Goal: Task Accomplishment & Management: Use online tool/utility

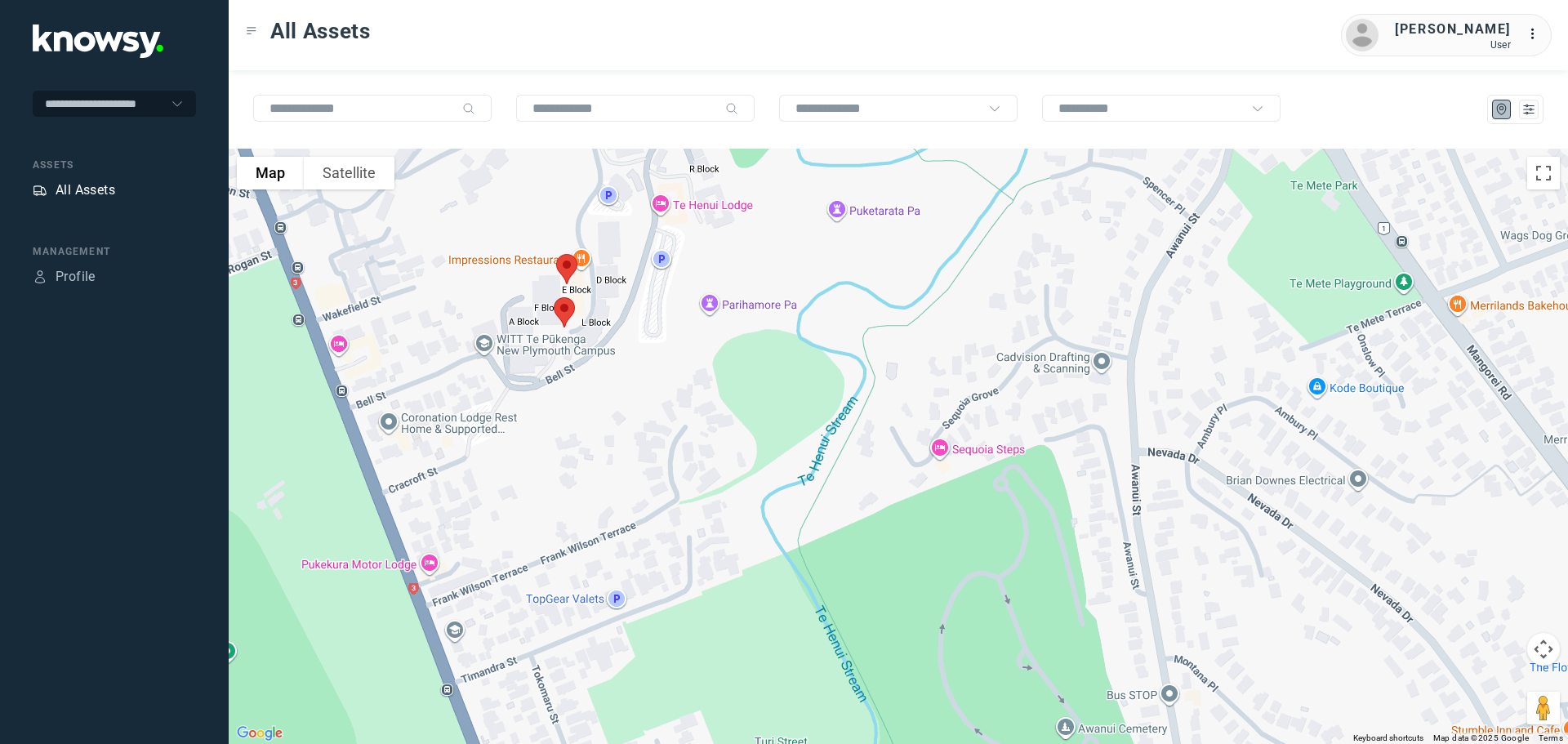
click at [91, 185] on div "All Assets" at bounding box center [85, 190] width 60 height 19
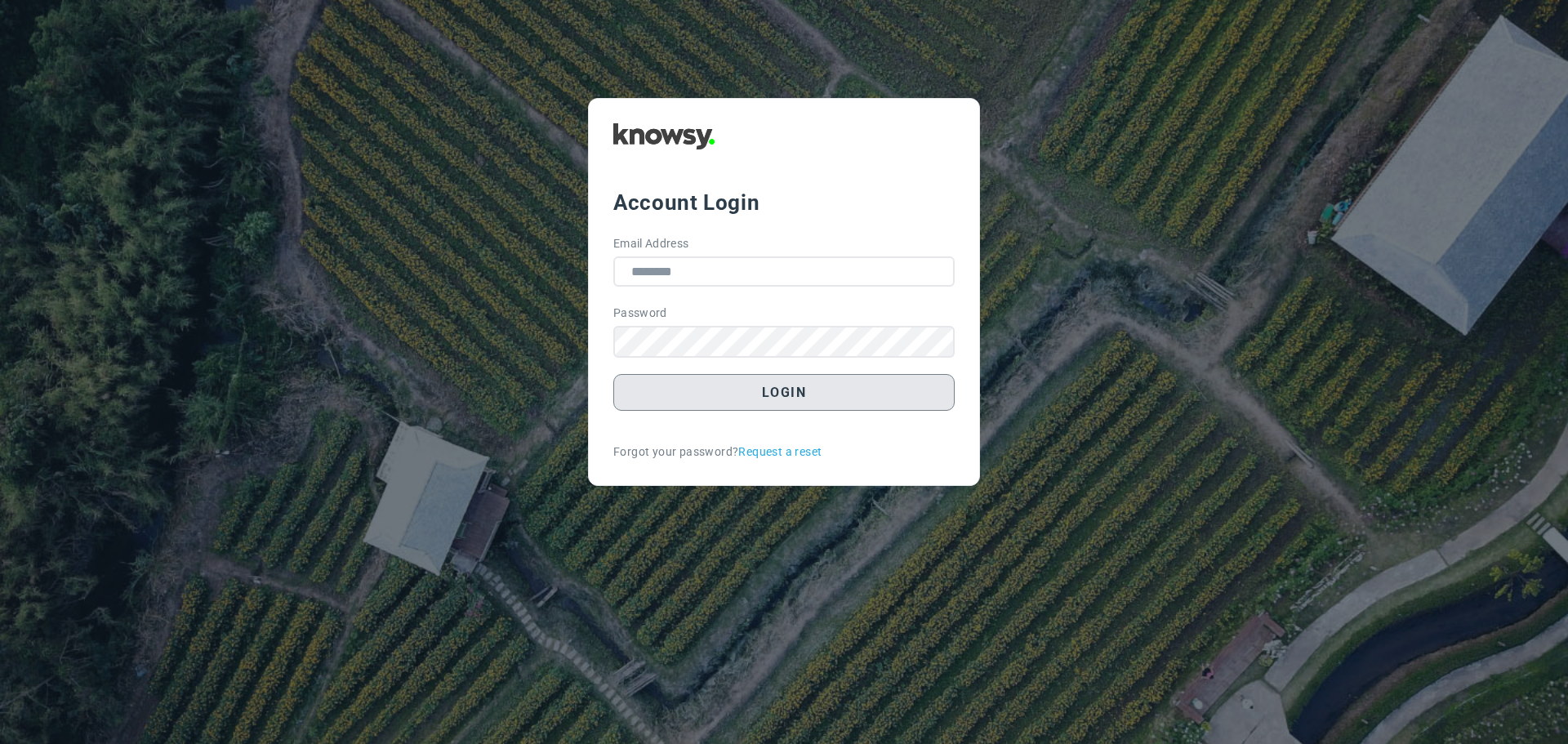
type input "**********"
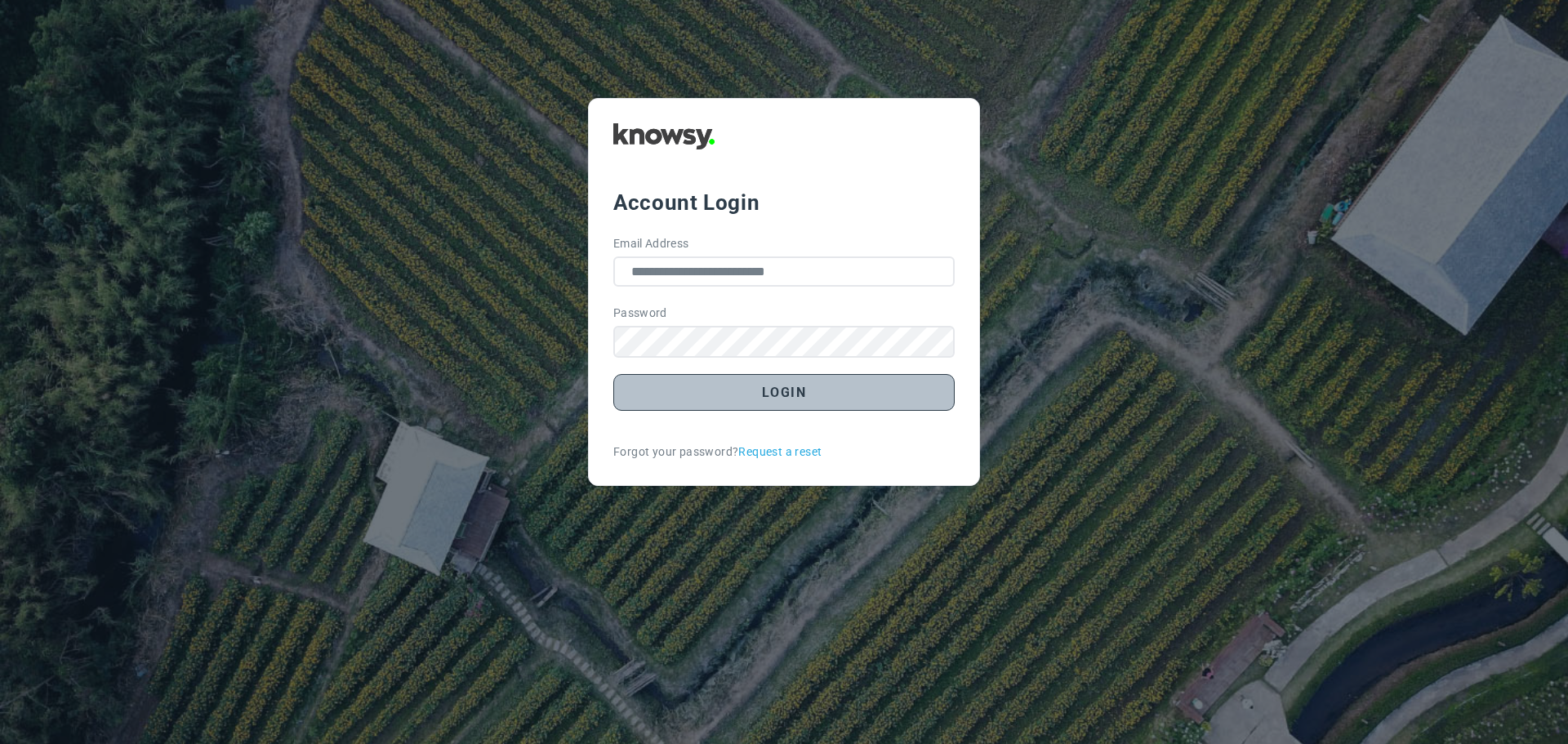
click at [788, 390] on button "Login" at bounding box center [783, 393] width 341 height 37
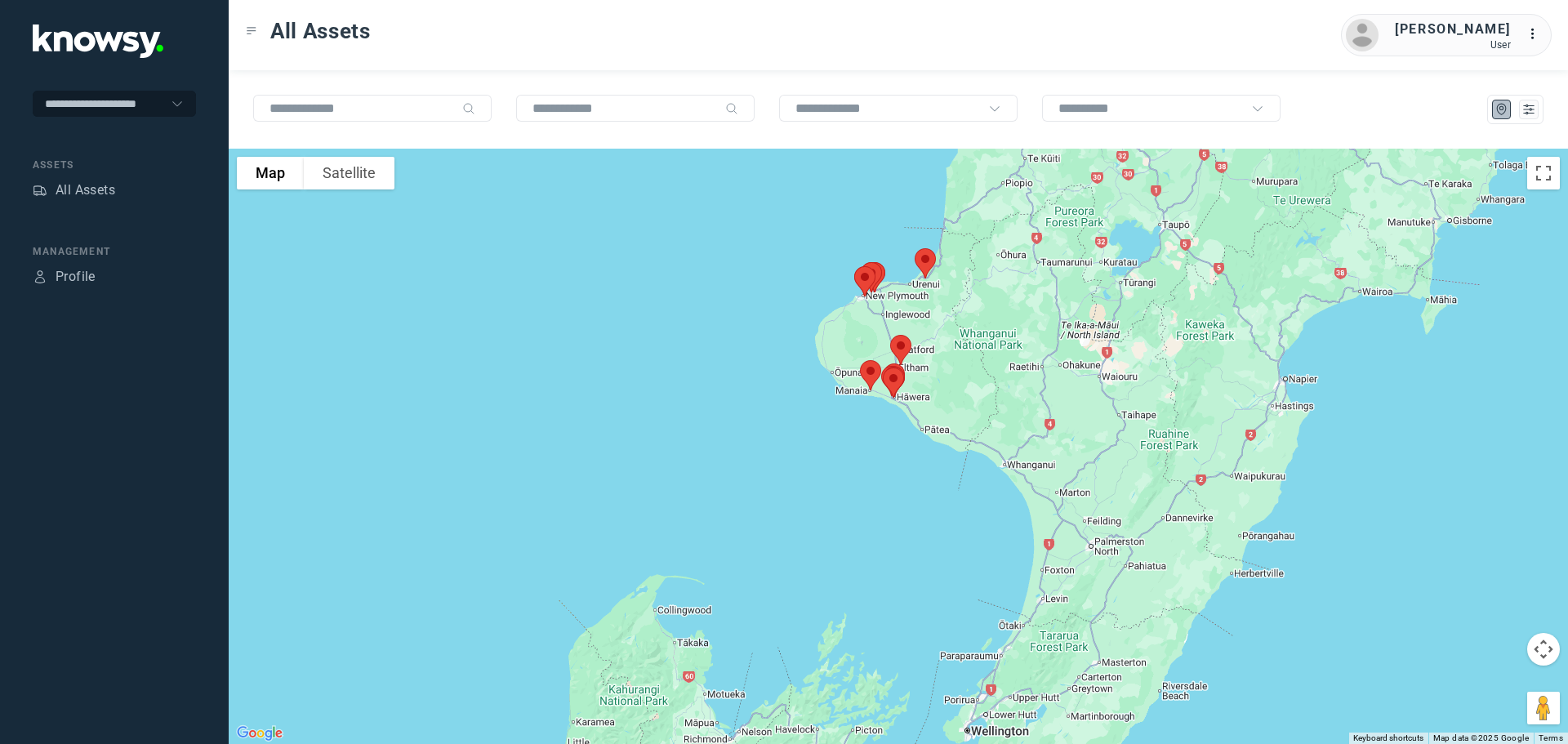
drag, startPoint x: 1052, startPoint y: 284, endPoint x: 1042, endPoint y: 367, distance: 83.6
click at [1042, 367] on div at bounding box center [899, 447] width 1339 height 596
click at [926, 263] on img at bounding box center [925, 263] width 35 height 43
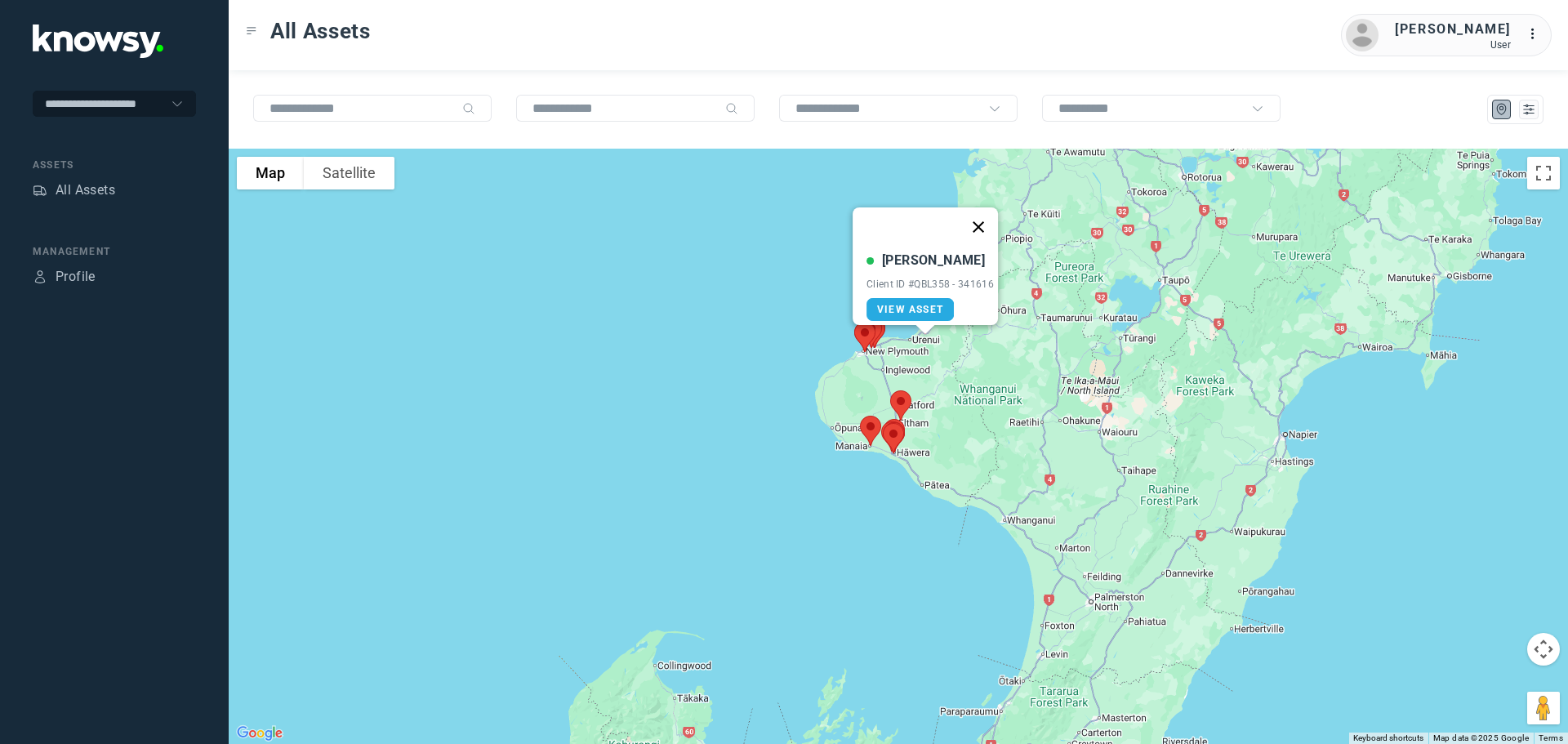
click at [988, 216] on button "Close" at bounding box center [979, 227] width 40 height 40
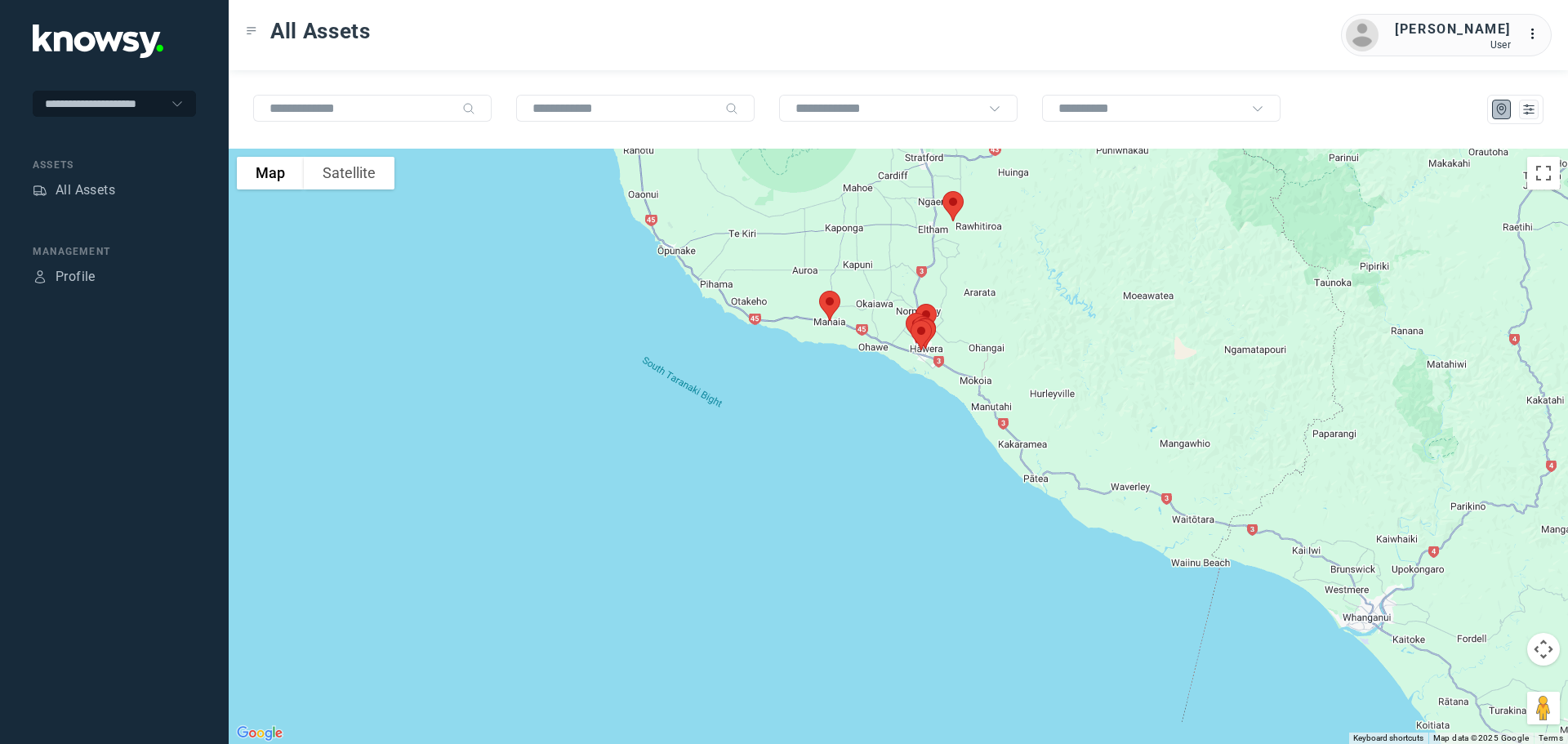
drag, startPoint x: 846, startPoint y: 567, endPoint x: 1057, endPoint y: 201, distance: 422.5
click at [1057, 201] on div at bounding box center [899, 447] width 1339 height 596
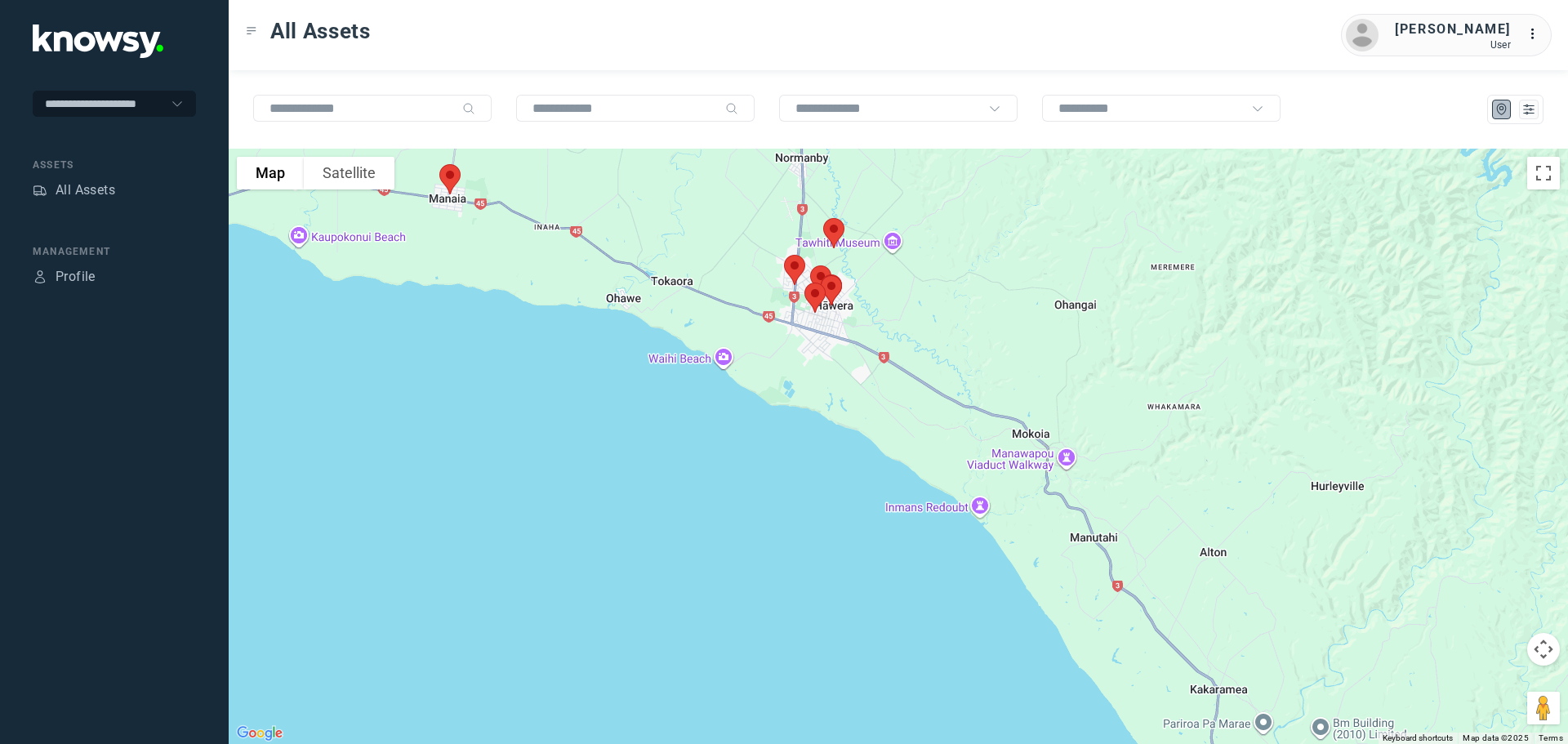
drag, startPoint x: 961, startPoint y: 199, endPoint x: 949, endPoint y: 350, distance: 151.5
click at [955, 349] on div at bounding box center [899, 447] width 1339 height 596
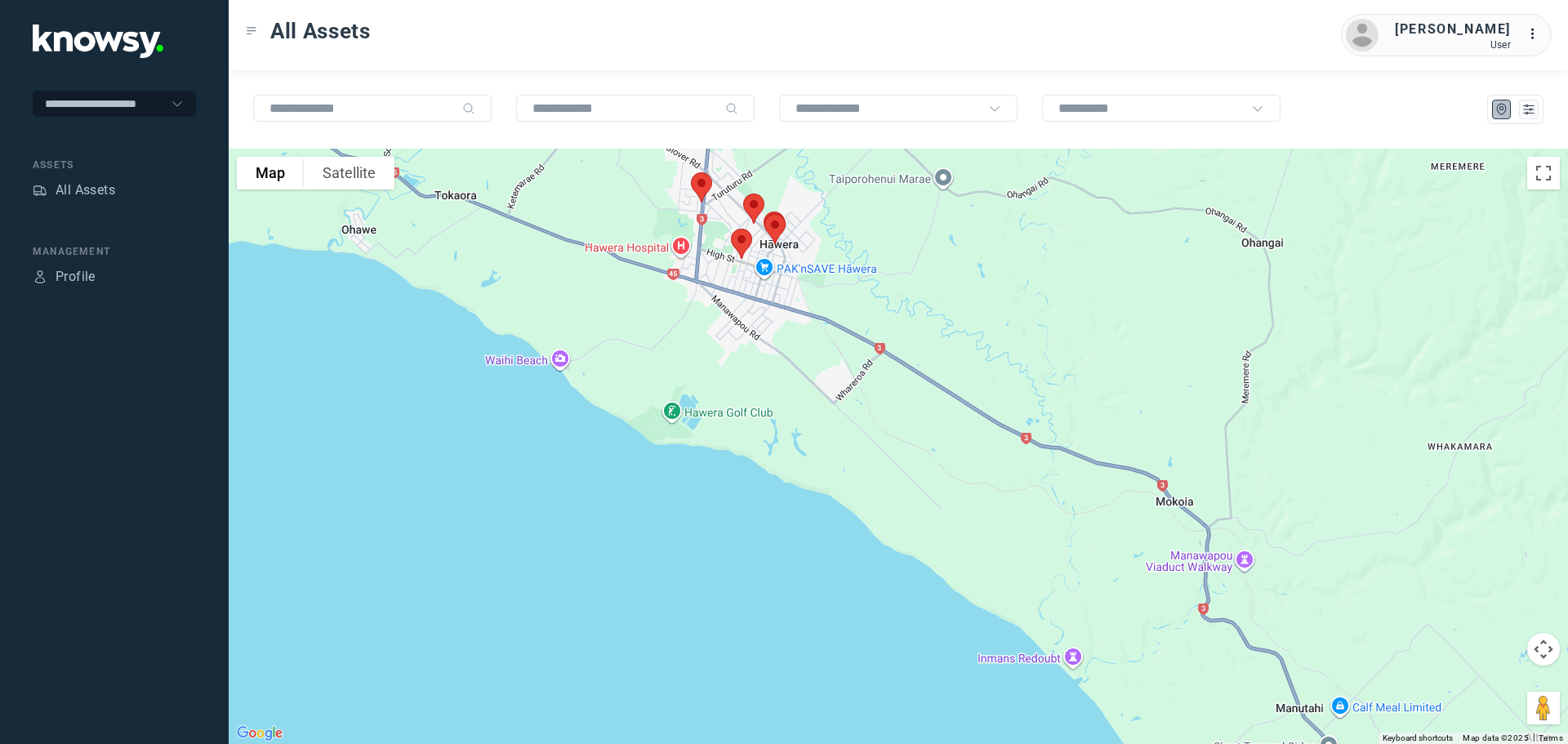
drag, startPoint x: 873, startPoint y: 329, endPoint x: 953, endPoint y: 240, distance: 119.7
click at [953, 240] on div at bounding box center [899, 447] width 1339 height 596
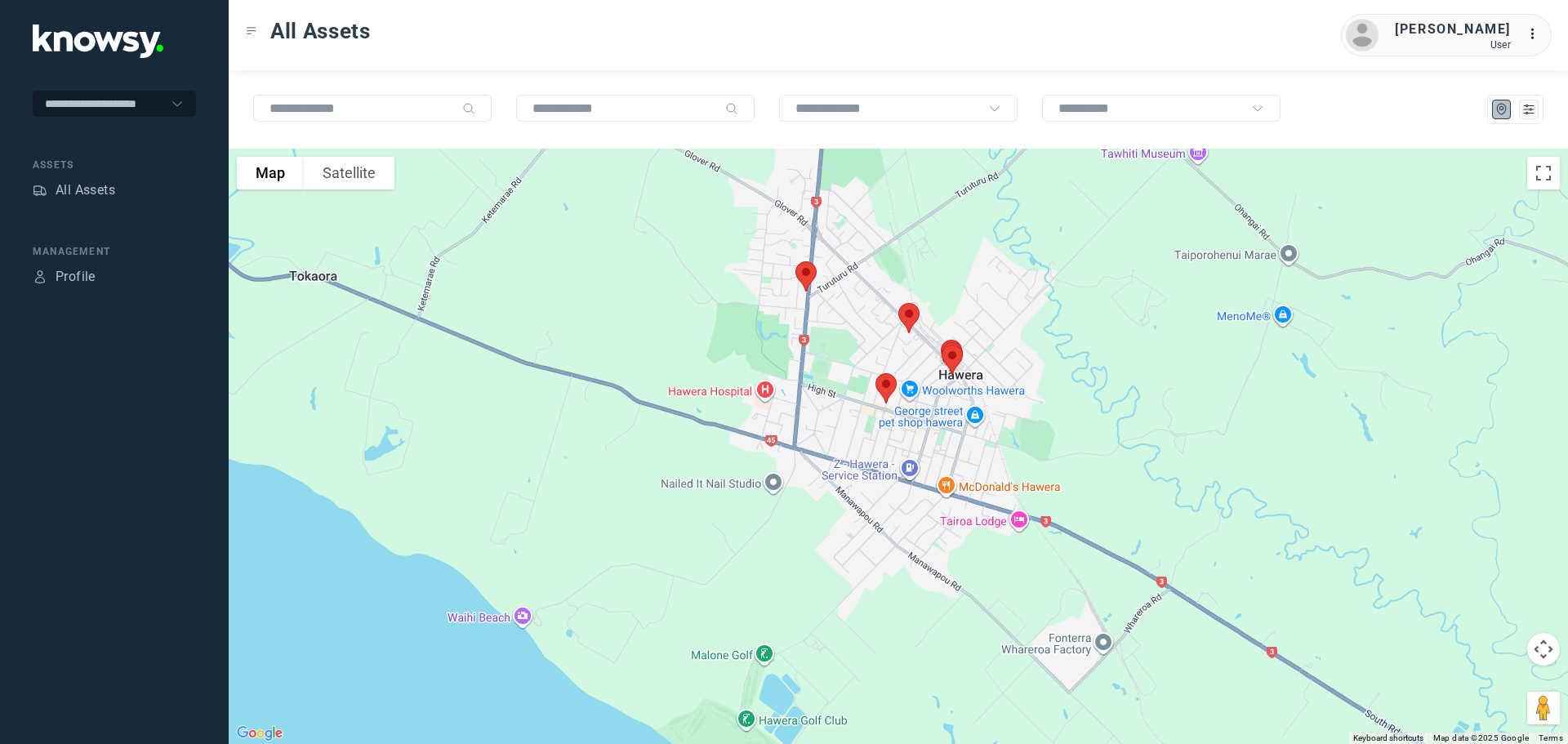
drag, startPoint x: 855, startPoint y: 239, endPoint x: 1107, endPoint y: 419, distance: 309.7
click at [1107, 419] on div at bounding box center [899, 447] width 1339 height 596
click at [805, 274] on img at bounding box center [806, 277] width 35 height 43
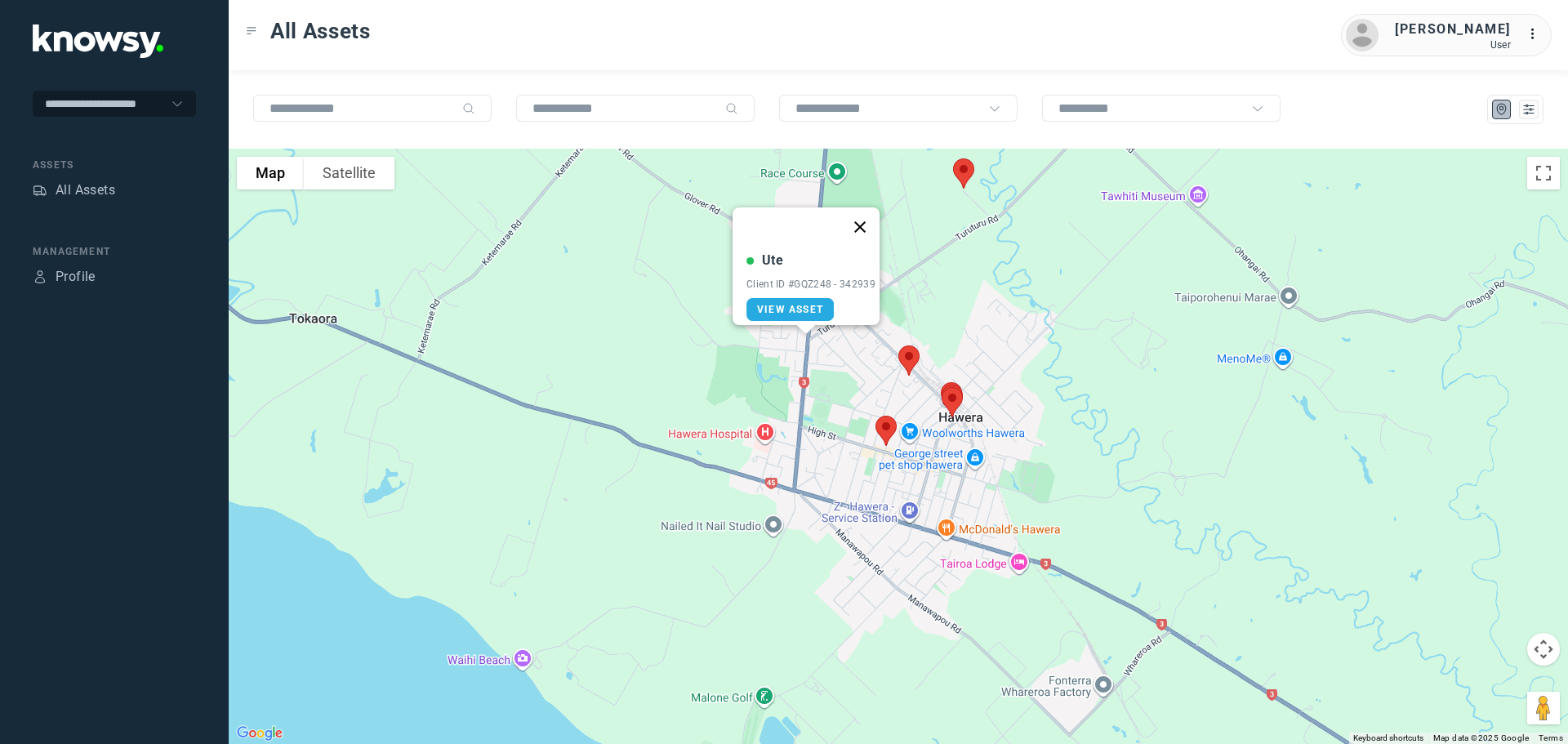
click at [869, 210] on button "Close" at bounding box center [860, 227] width 40 height 40
click at [906, 356] on img at bounding box center [909, 360] width 35 height 43
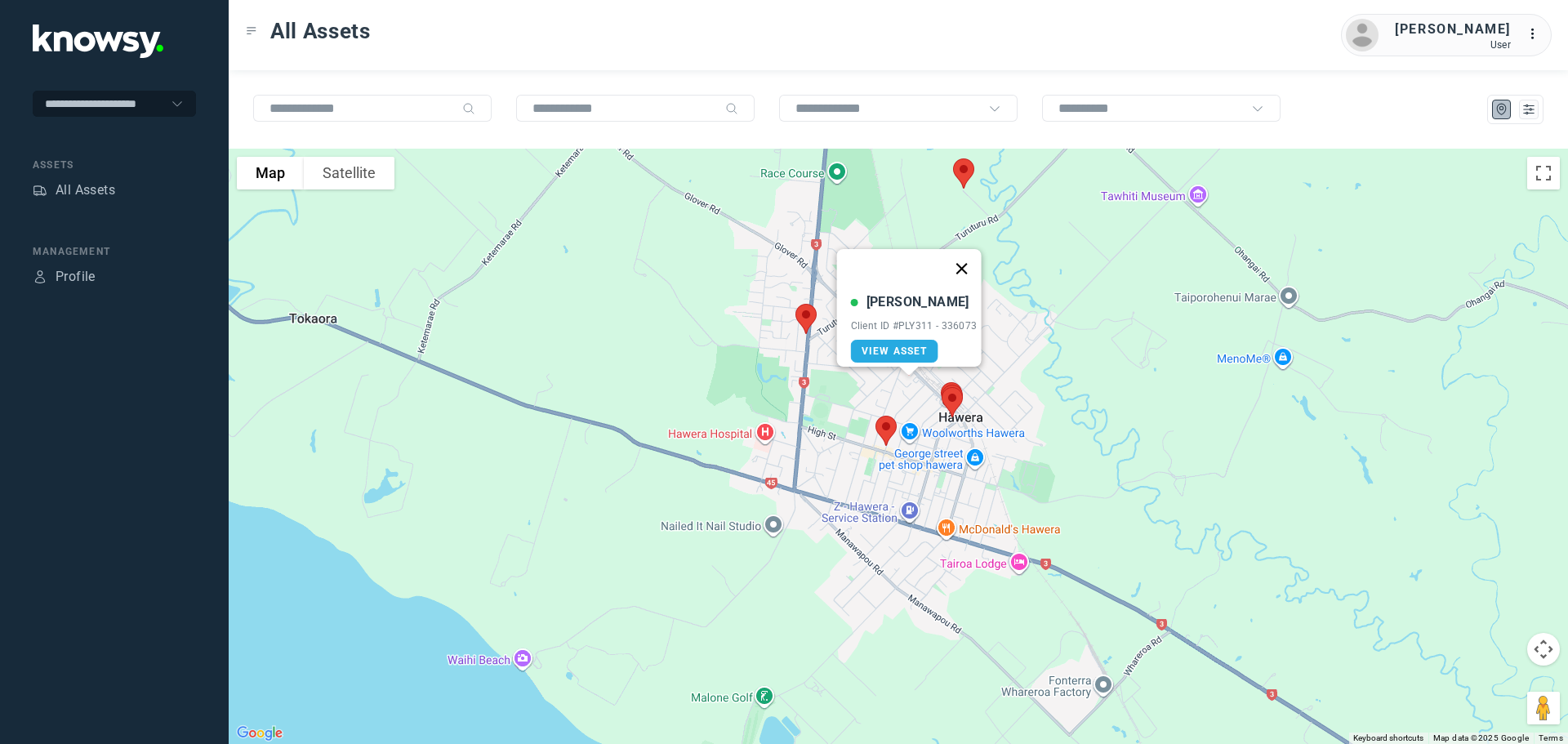
click at [971, 261] on button "Close" at bounding box center [961, 269] width 40 height 40
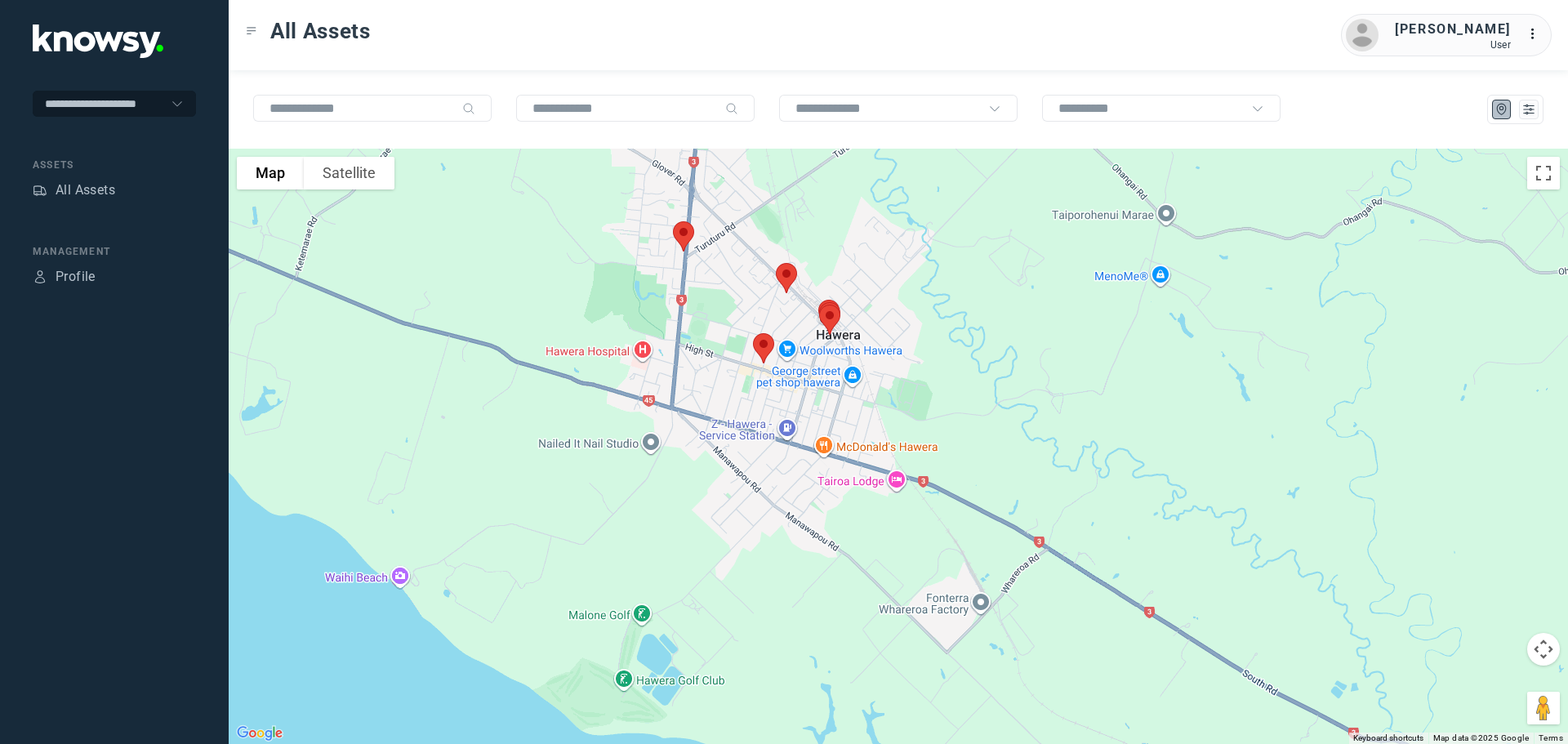
drag, startPoint x: 964, startPoint y: 294, endPoint x: 840, endPoint y: 211, distance: 149.2
click at [840, 211] on div at bounding box center [899, 447] width 1339 height 596
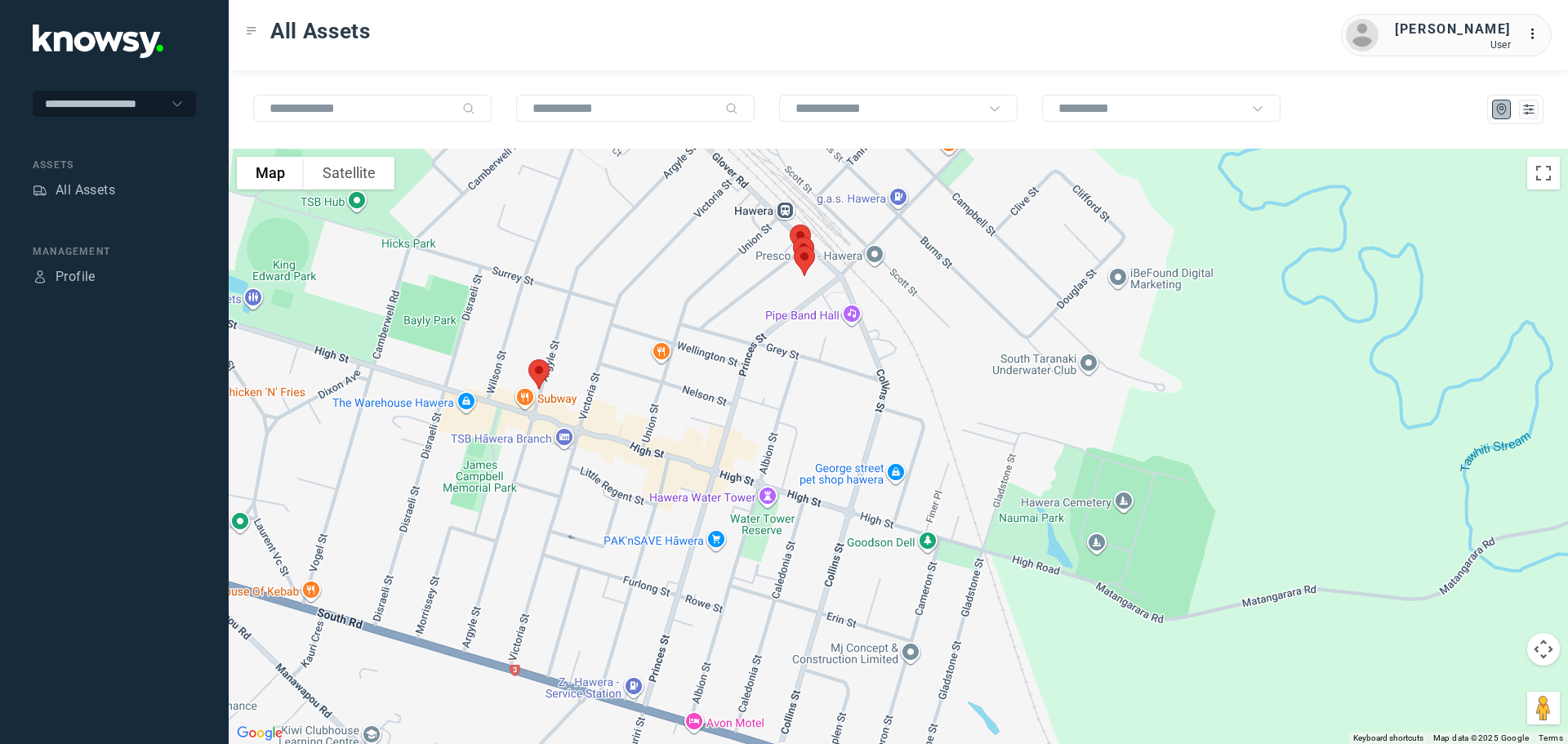
click at [541, 371] on img at bounding box center [539, 374] width 35 height 43
click at [595, 265] on button "Close" at bounding box center [593, 282] width 40 height 40
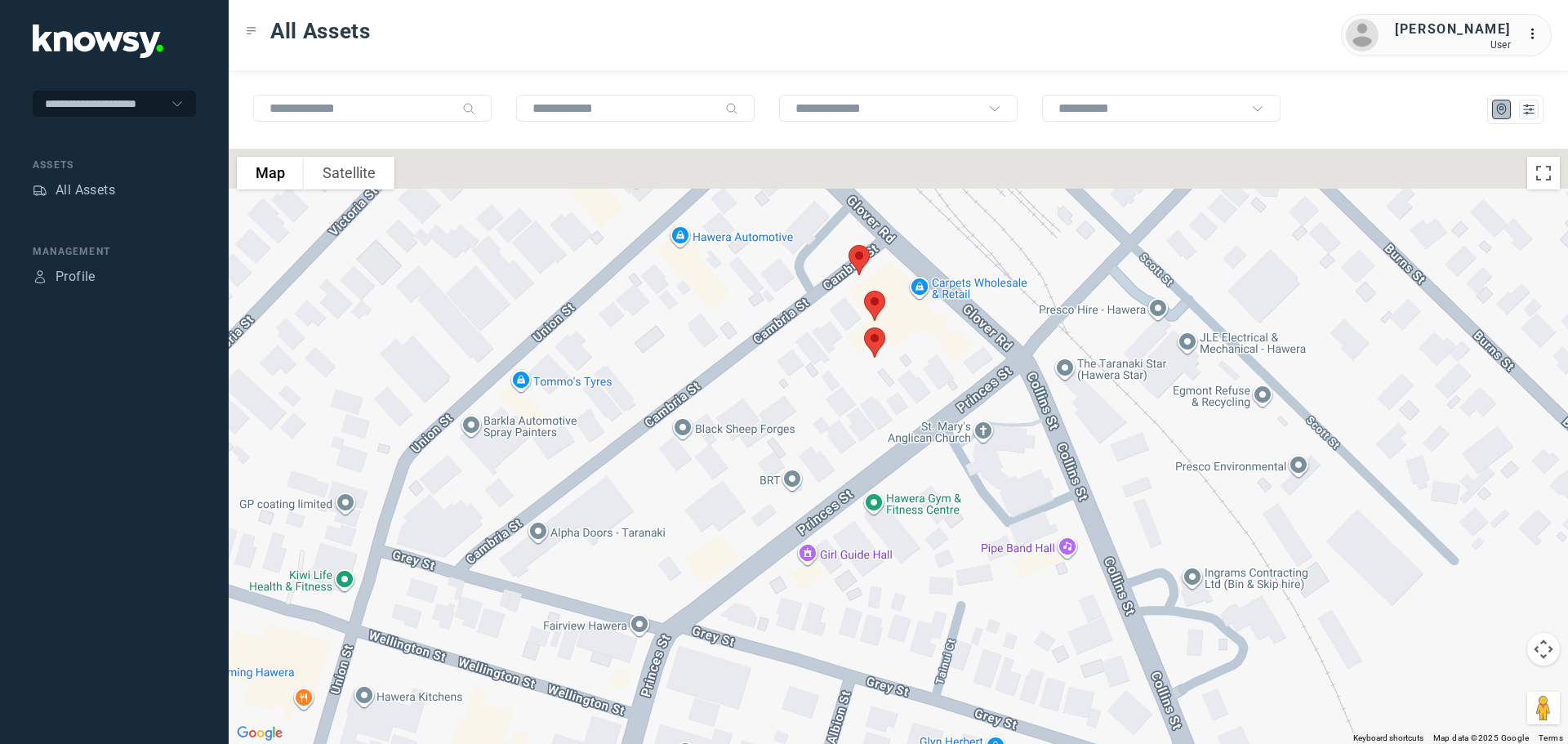
drag, startPoint x: 844, startPoint y: 254, endPoint x: 833, endPoint y: 352, distance: 98.6
click at [833, 390] on div at bounding box center [899, 447] width 1339 height 596
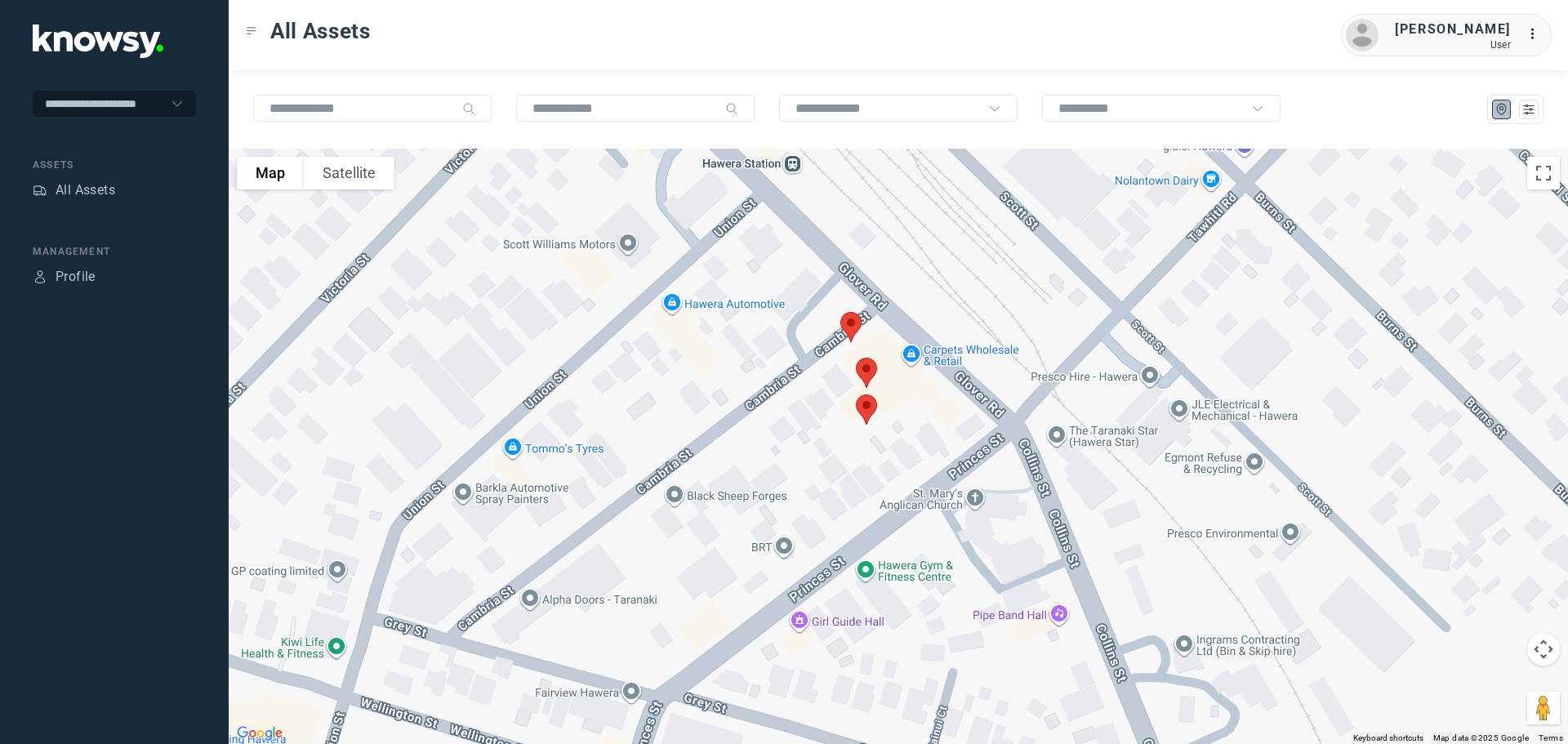
click at [849, 319] on img at bounding box center [851, 327] width 35 height 43
click at [906, 227] on button "Close" at bounding box center [904, 235] width 40 height 40
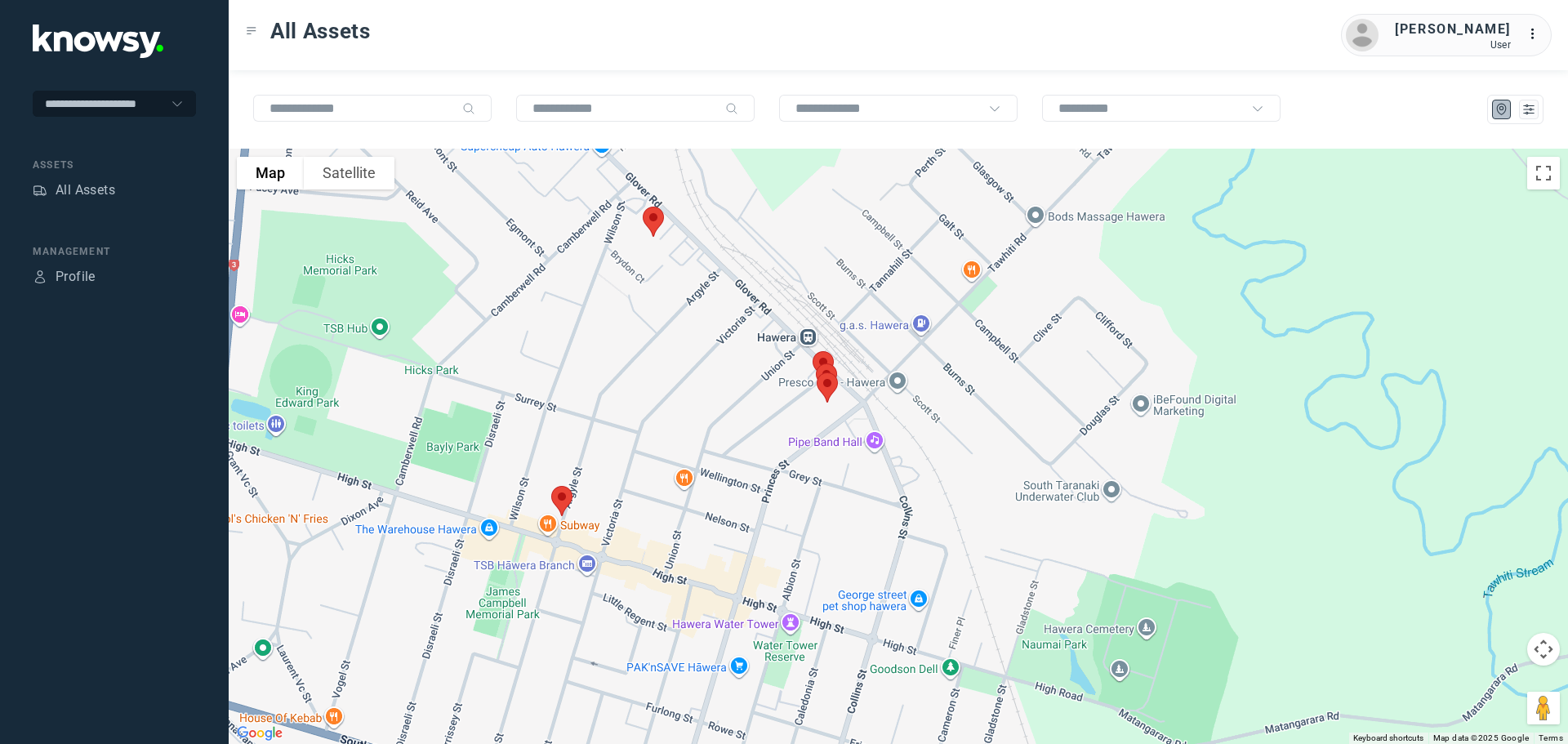
click at [656, 220] on img at bounding box center [653, 222] width 35 height 43
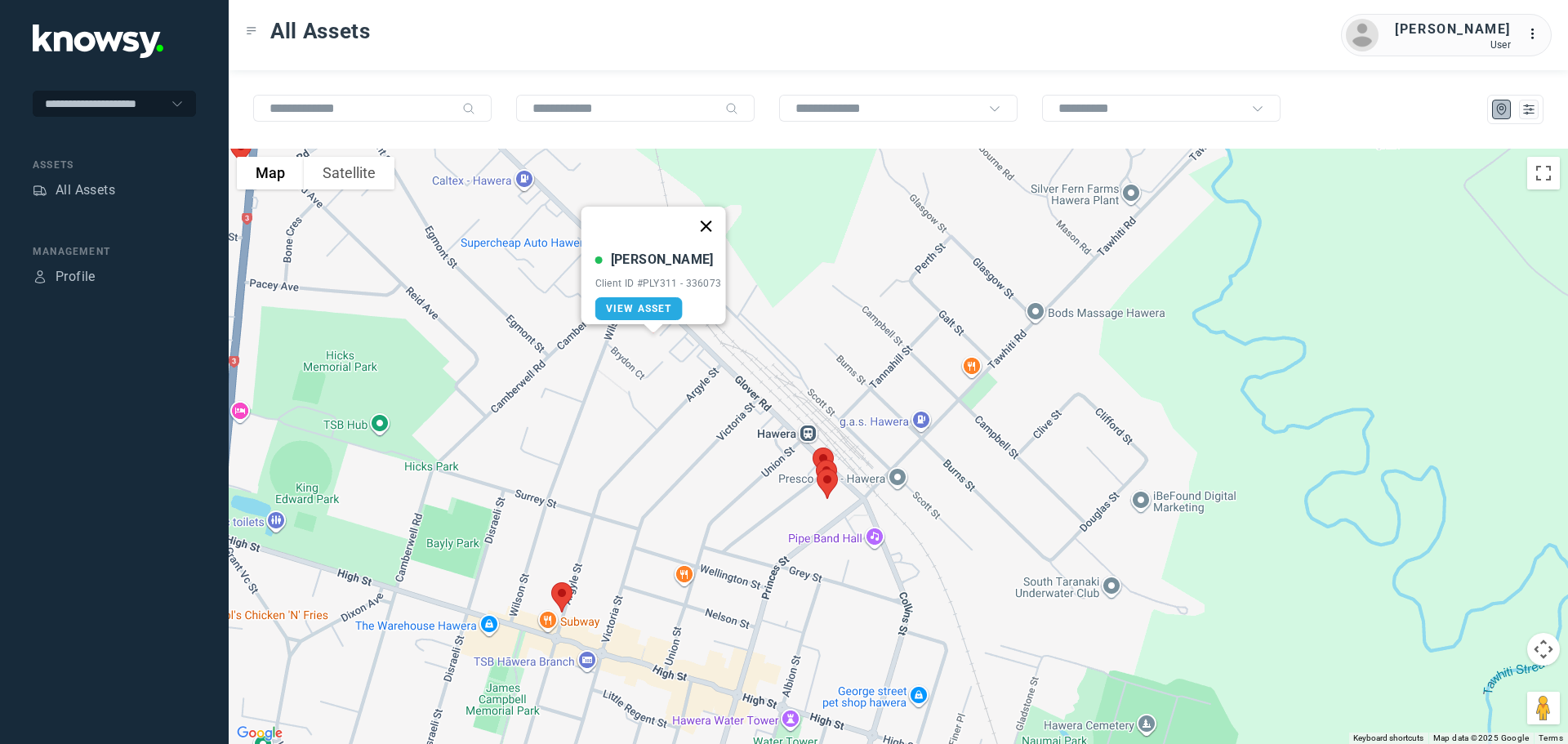
click at [705, 217] on button "Close" at bounding box center [706, 226] width 40 height 40
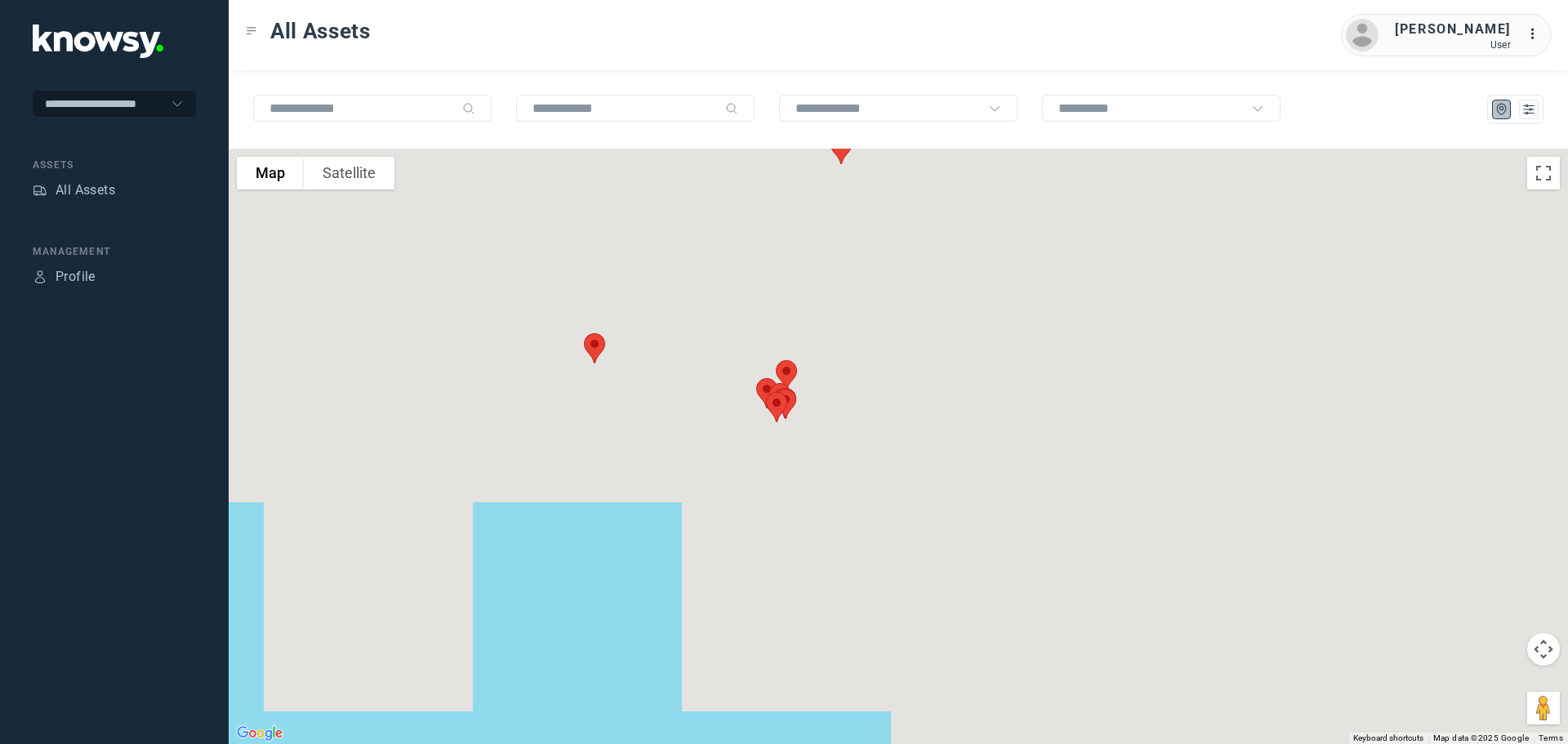
drag, startPoint x: 643, startPoint y: 211, endPoint x: 732, endPoint y: 403, distance: 211.6
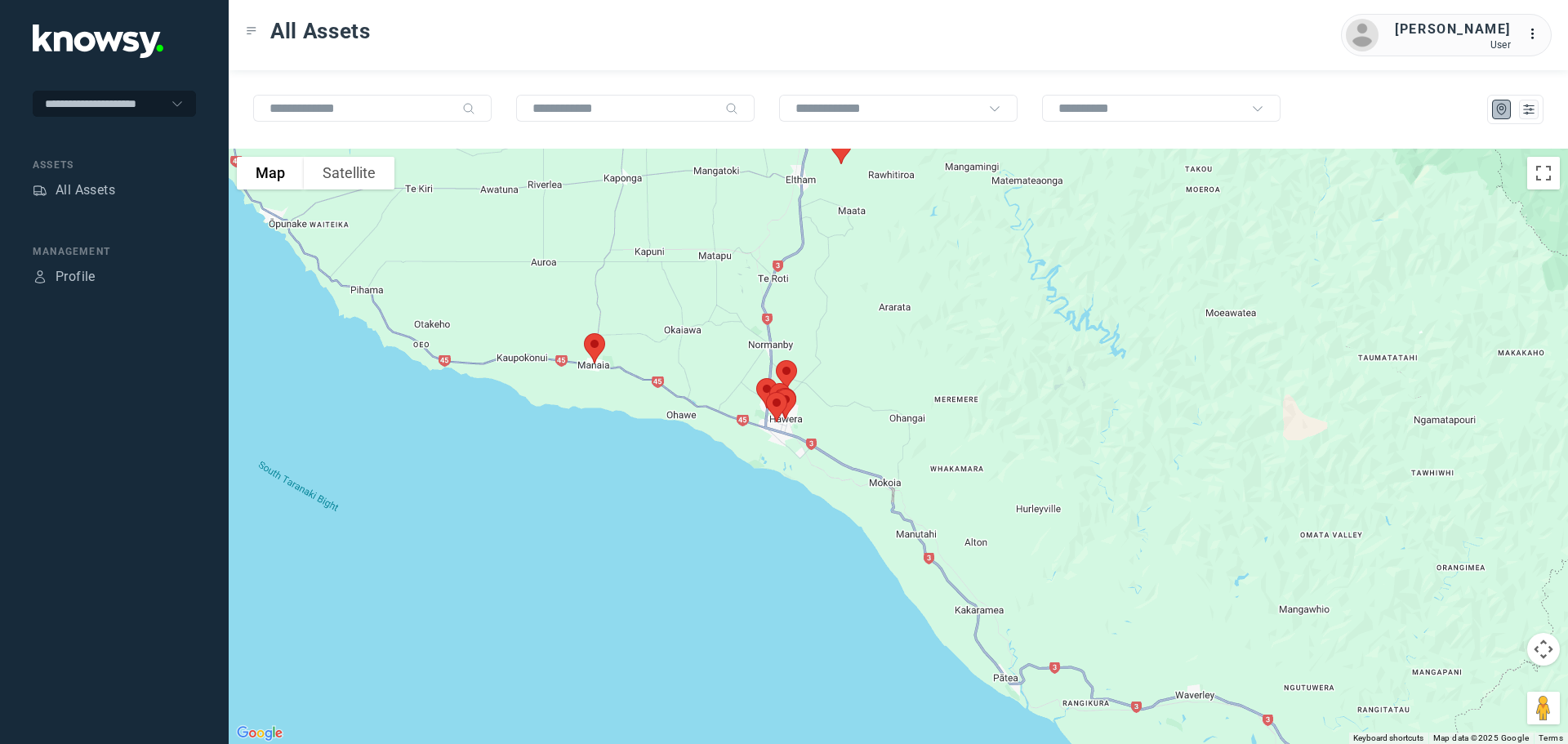
click at [732, 403] on div at bounding box center [899, 447] width 1339 height 596
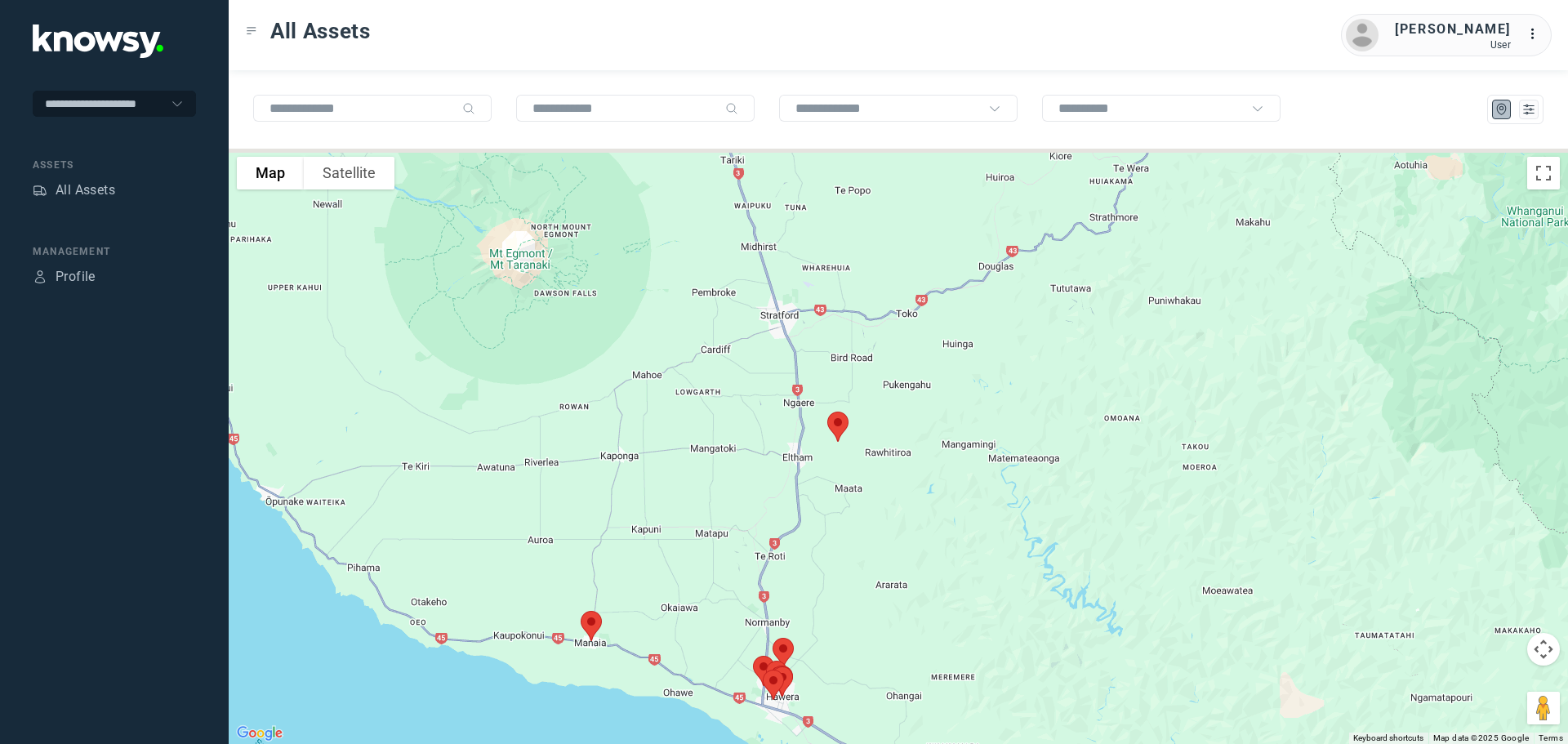
drag, startPoint x: 707, startPoint y: 395, endPoint x: 691, endPoint y: 452, distance: 59.2
click at [691, 452] on div at bounding box center [899, 447] width 1339 height 596
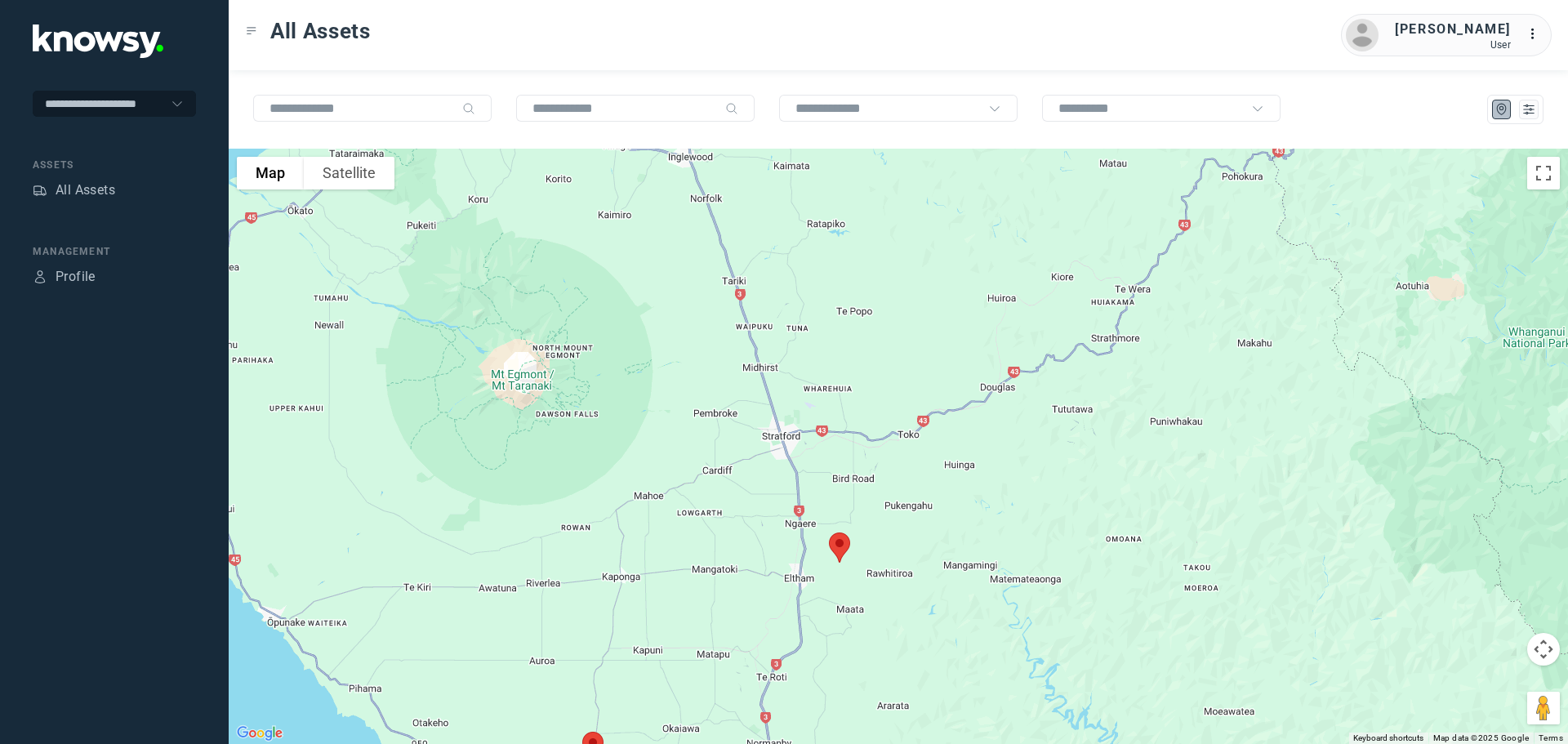
drag, startPoint x: 739, startPoint y: 388, endPoint x: 766, endPoint y: 473, distance: 89.2
click at [766, 474] on div at bounding box center [899, 447] width 1339 height 596
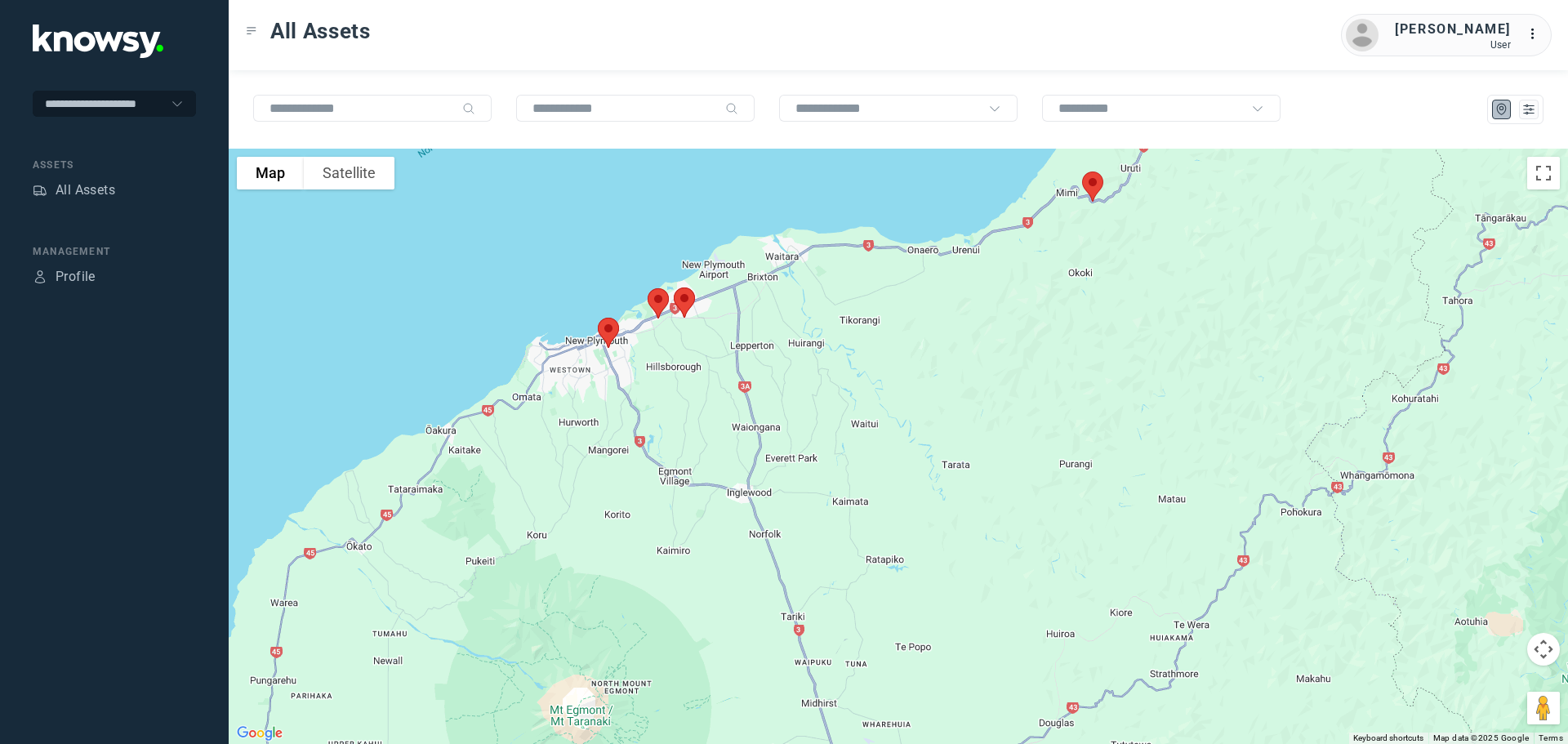
drag, startPoint x: 756, startPoint y: 302, endPoint x: 768, endPoint y: 508, distance: 206.3
click at [768, 508] on div at bounding box center [899, 447] width 1339 height 596
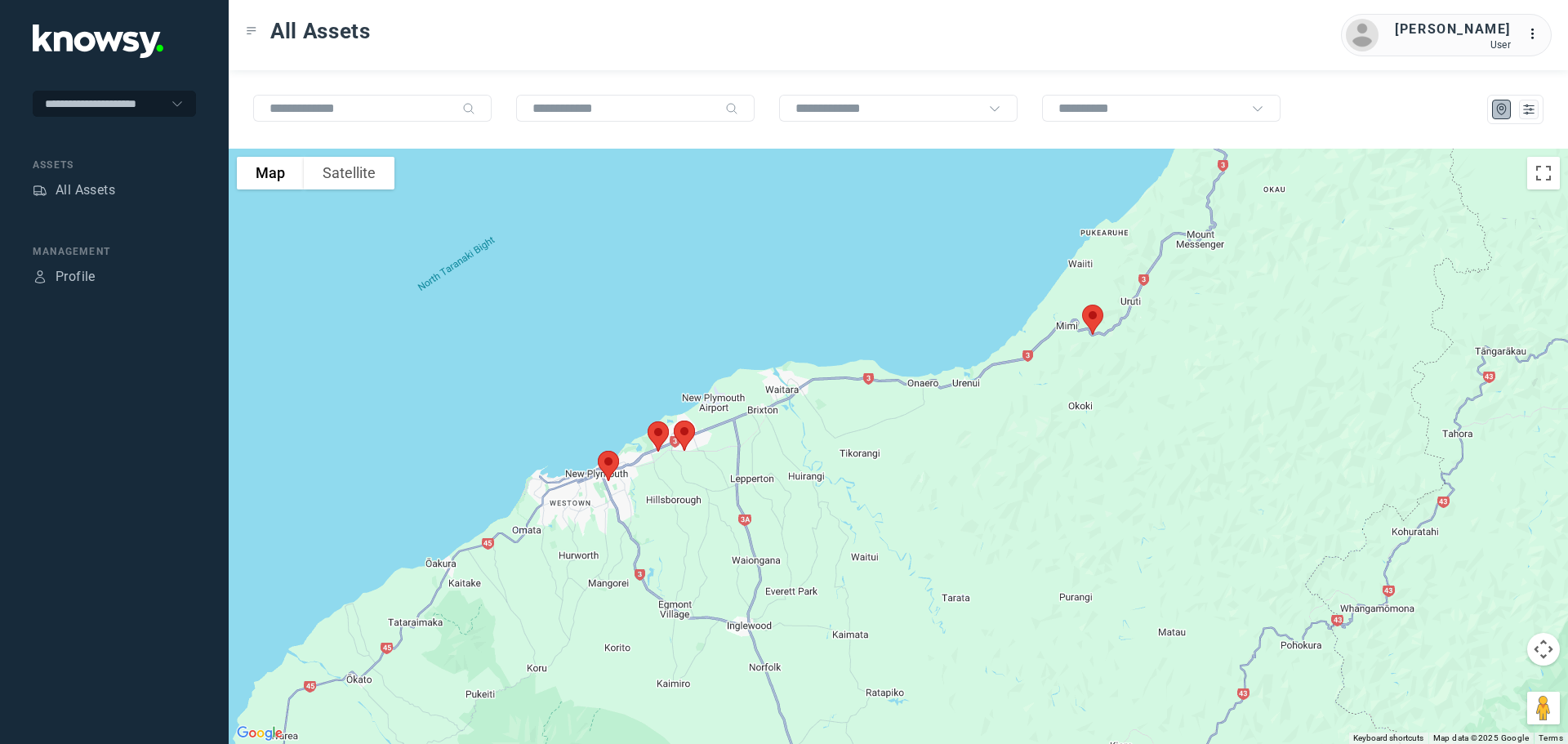
click at [1093, 314] on img at bounding box center [1092, 319] width 35 height 43
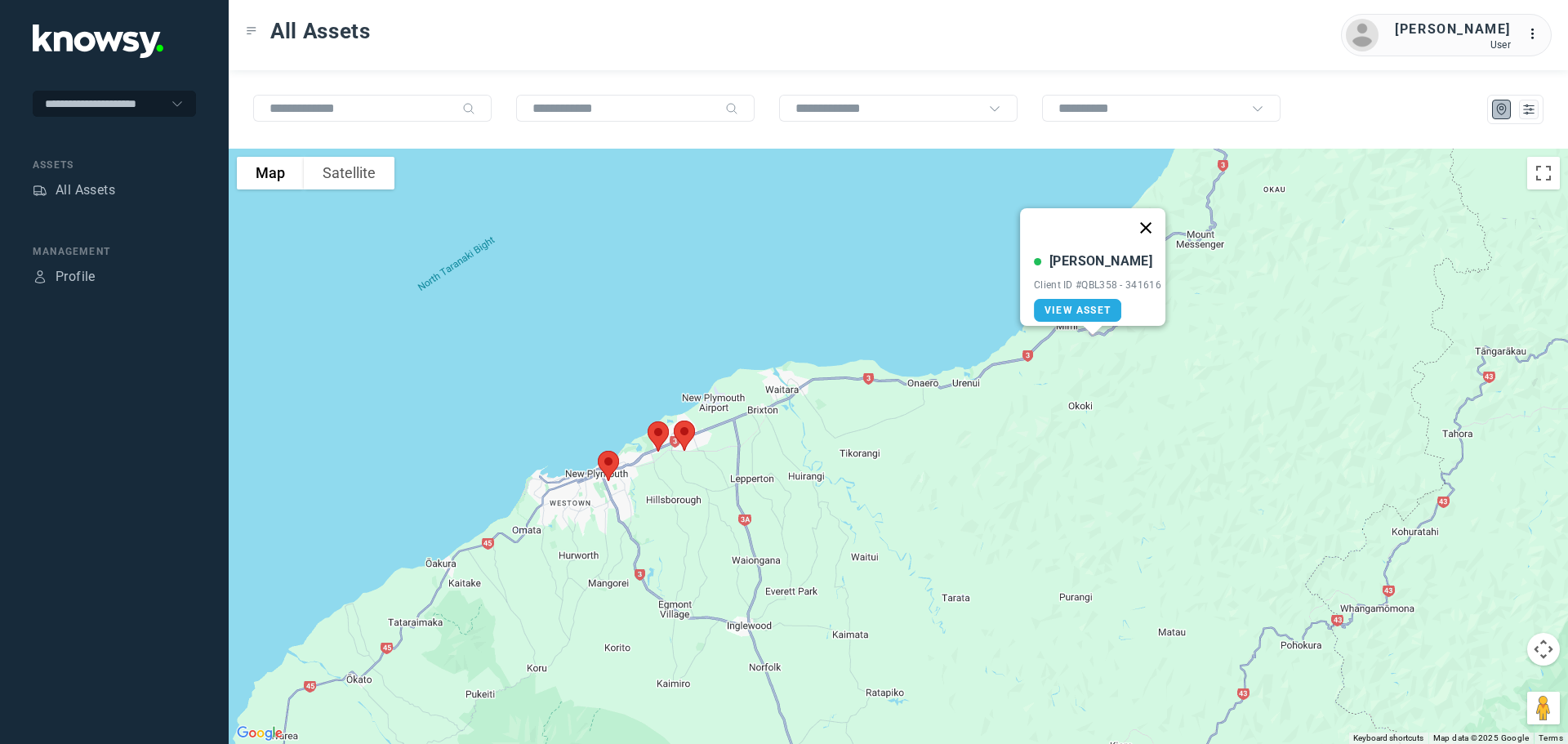
click at [1150, 219] on button "Close" at bounding box center [1145, 227] width 40 height 40
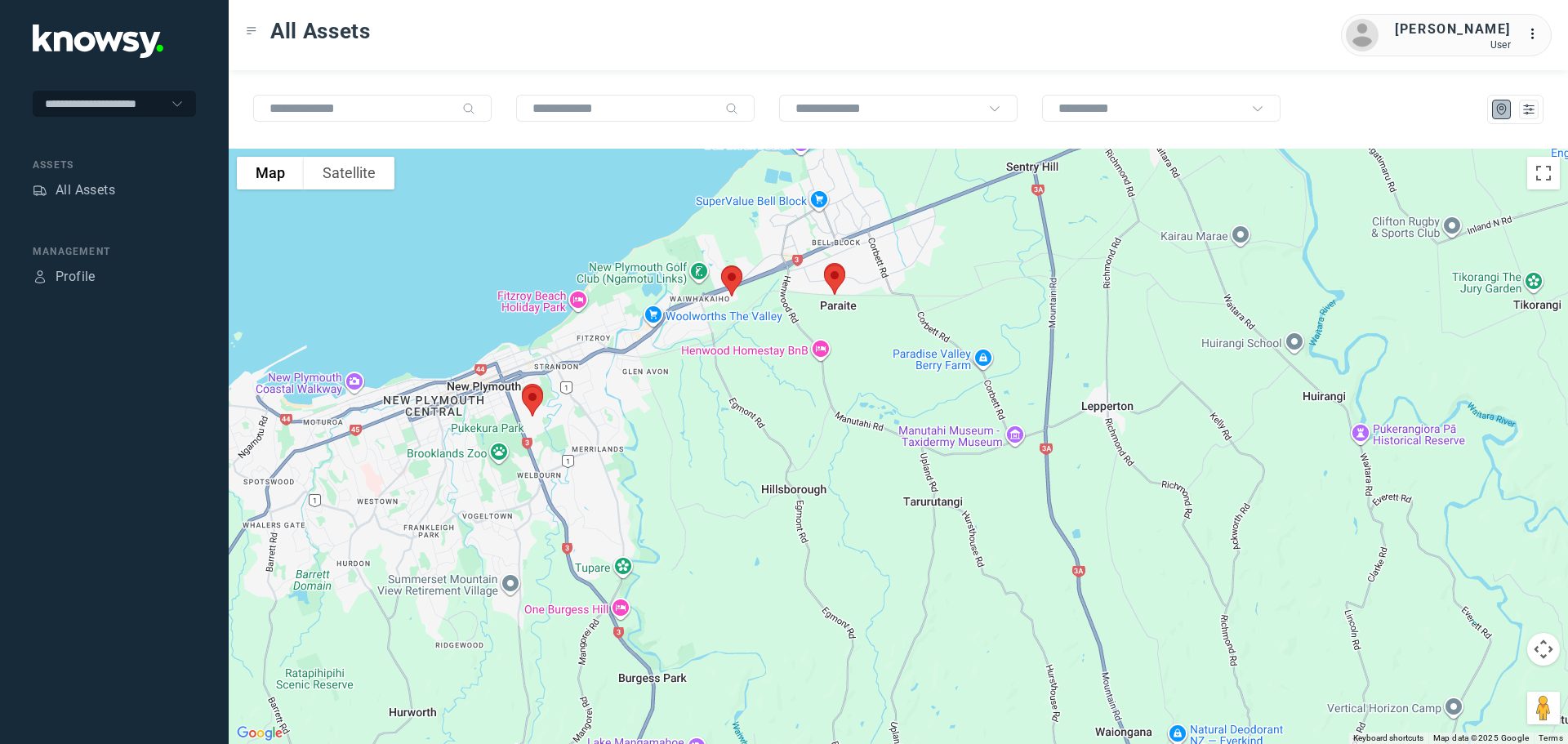
drag, startPoint x: 664, startPoint y: 463, endPoint x: 855, endPoint y: 429, distance: 194.0
click at [855, 429] on div at bounding box center [899, 447] width 1339 height 596
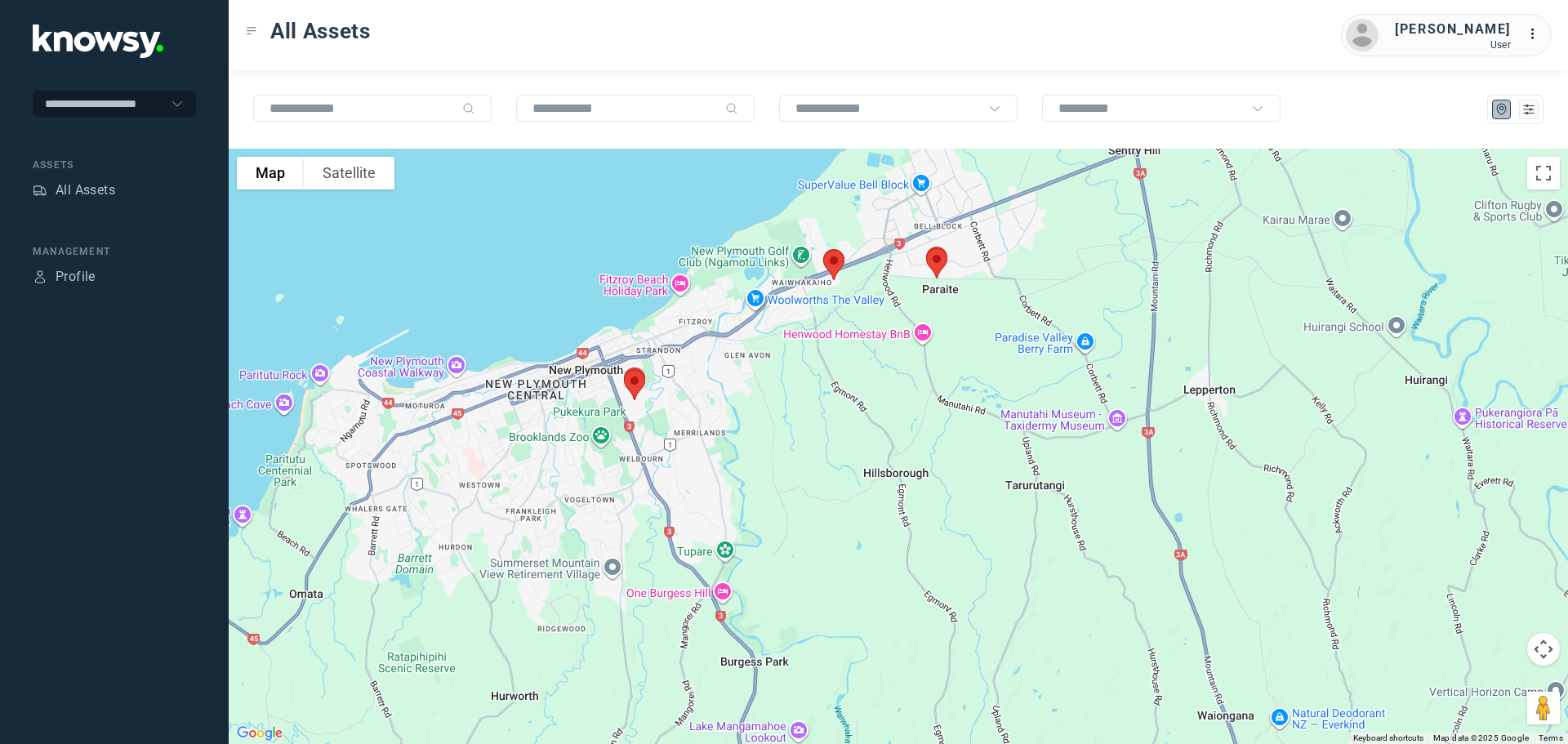
drag, startPoint x: 733, startPoint y: 426, endPoint x: 812, endPoint y: 411, distance: 80.4
click at [812, 411] on div at bounding box center [899, 447] width 1339 height 596
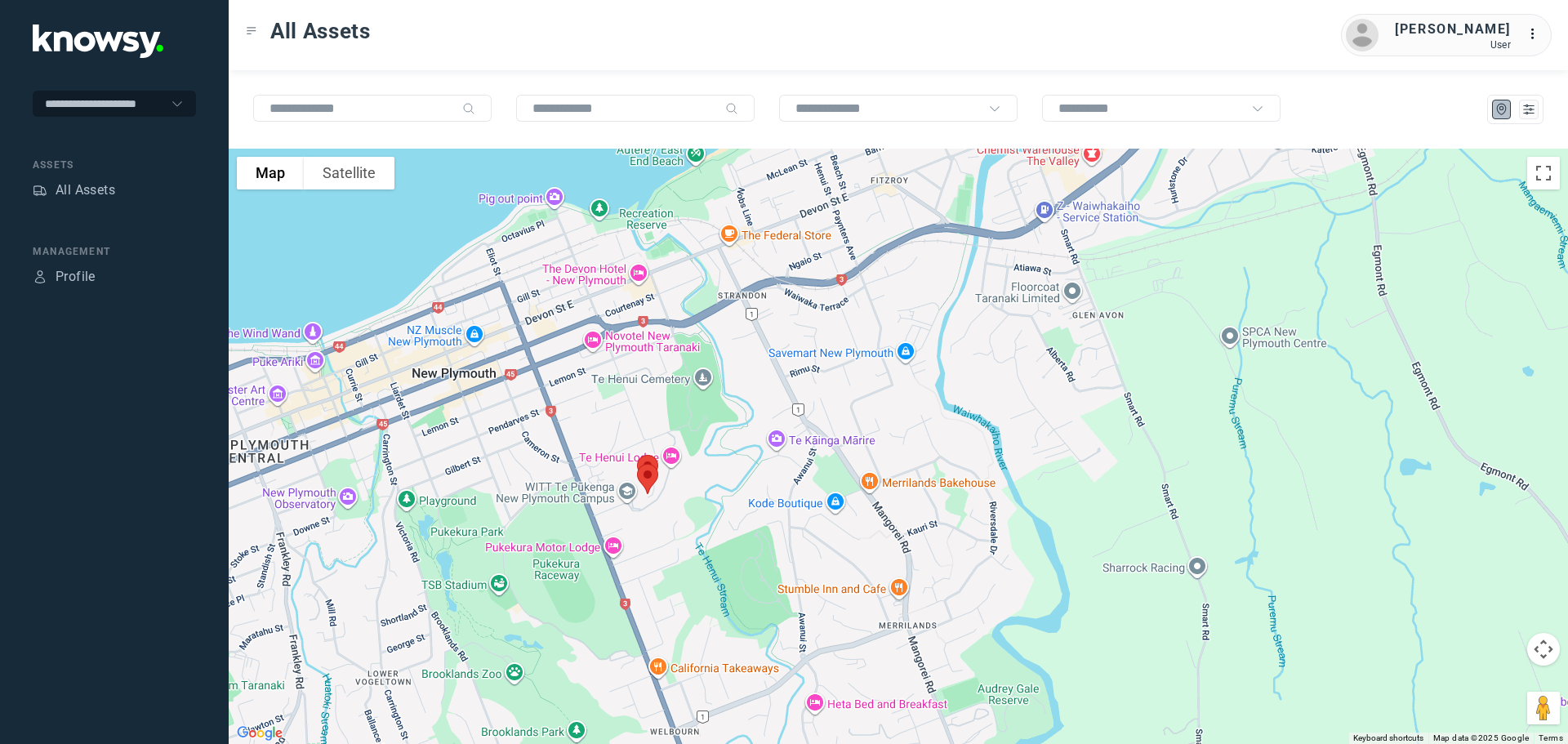
drag, startPoint x: 905, startPoint y: 289, endPoint x: 771, endPoint y: 392, distance: 169.0
click at [772, 391] on div at bounding box center [899, 447] width 1339 height 596
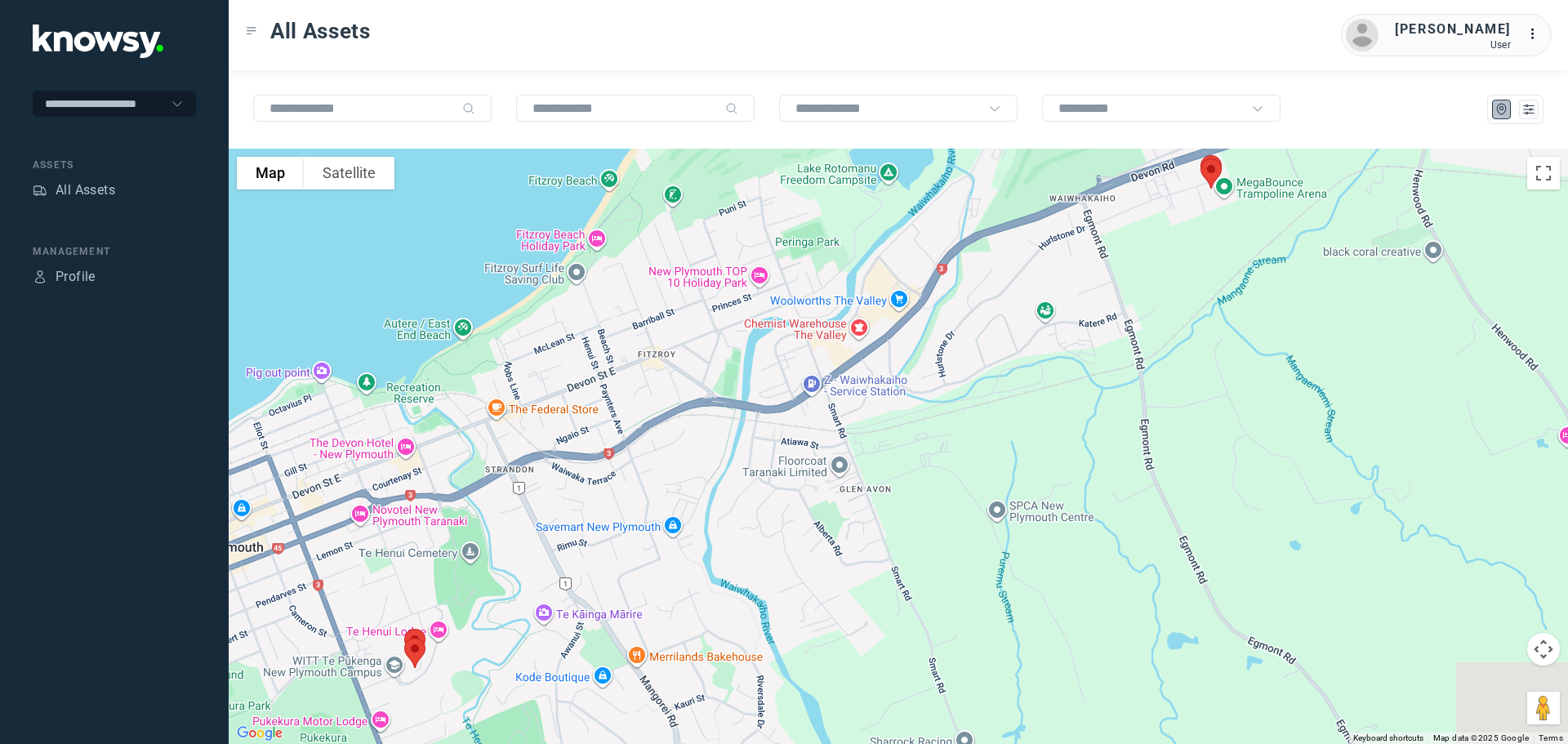
drag, startPoint x: 878, startPoint y: 257, endPoint x: 634, endPoint y: 420, distance: 293.4
click at [640, 422] on div at bounding box center [899, 447] width 1339 height 596
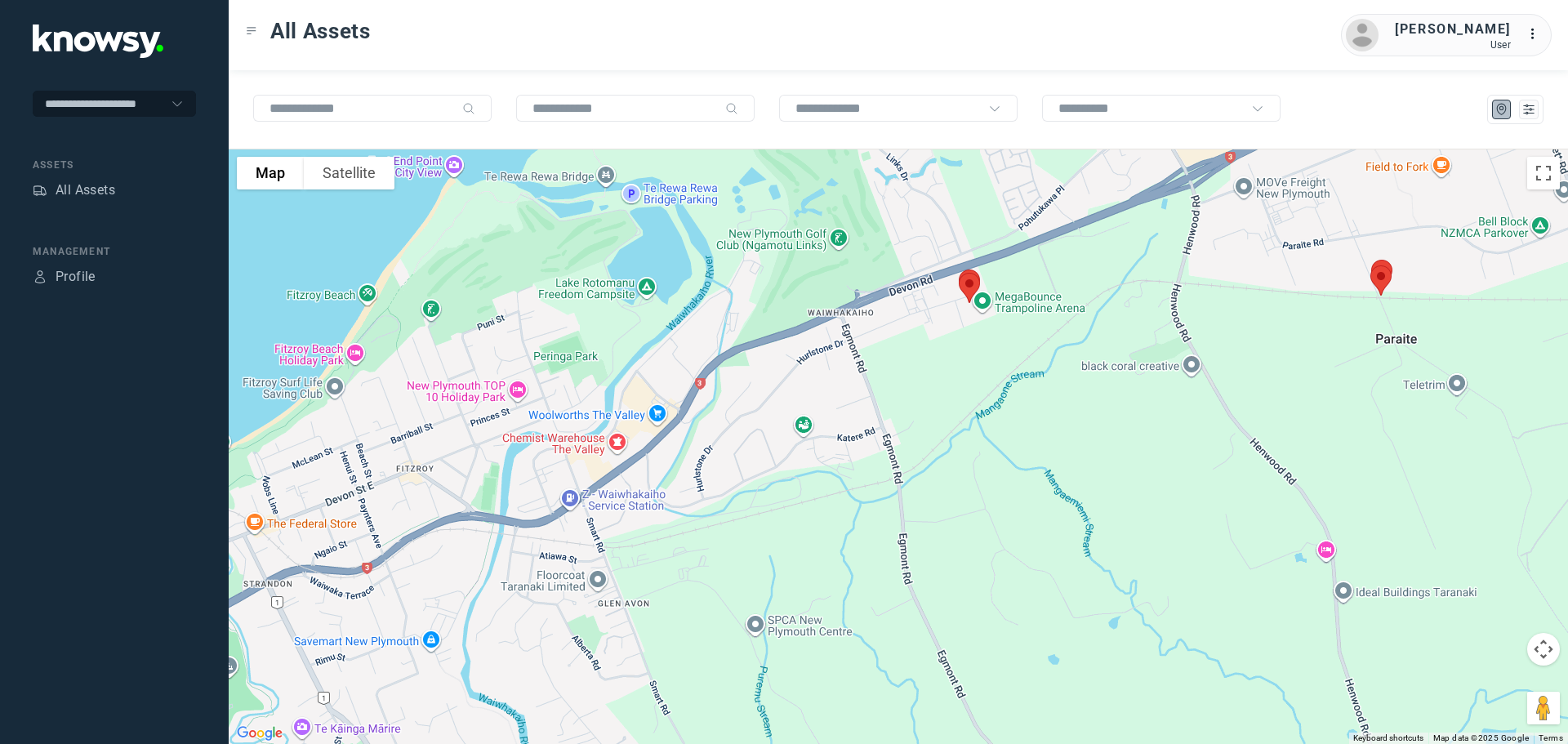
drag, startPoint x: 806, startPoint y: 349, endPoint x: 663, endPoint y: 401, distance: 152.2
click at [664, 401] on div at bounding box center [899, 447] width 1339 height 596
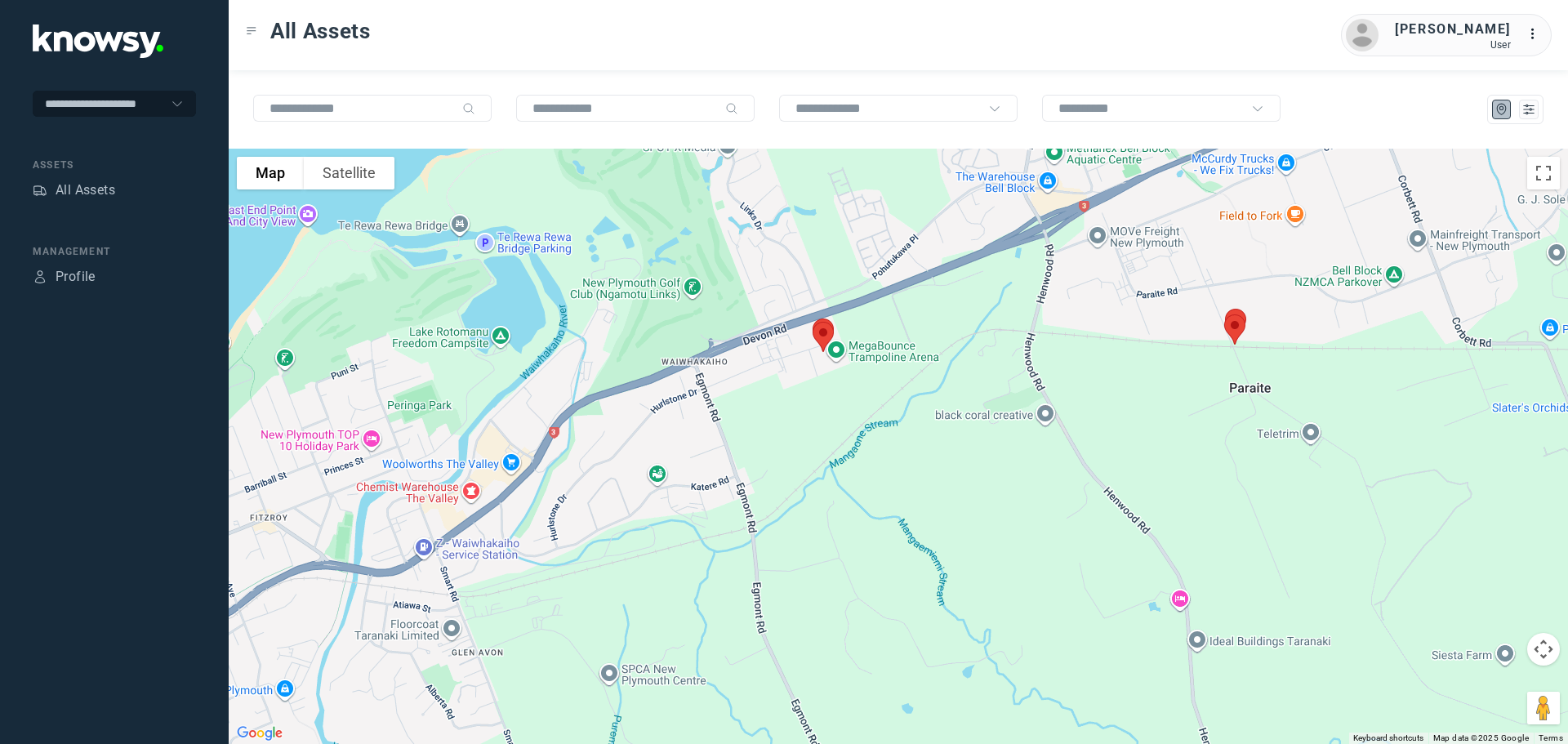
click at [827, 329] on img at bounding box center [823, 336] width 35 height 43
click at [877, 237] on button "Close" at bounding box center [875, 245] width 40 height 40
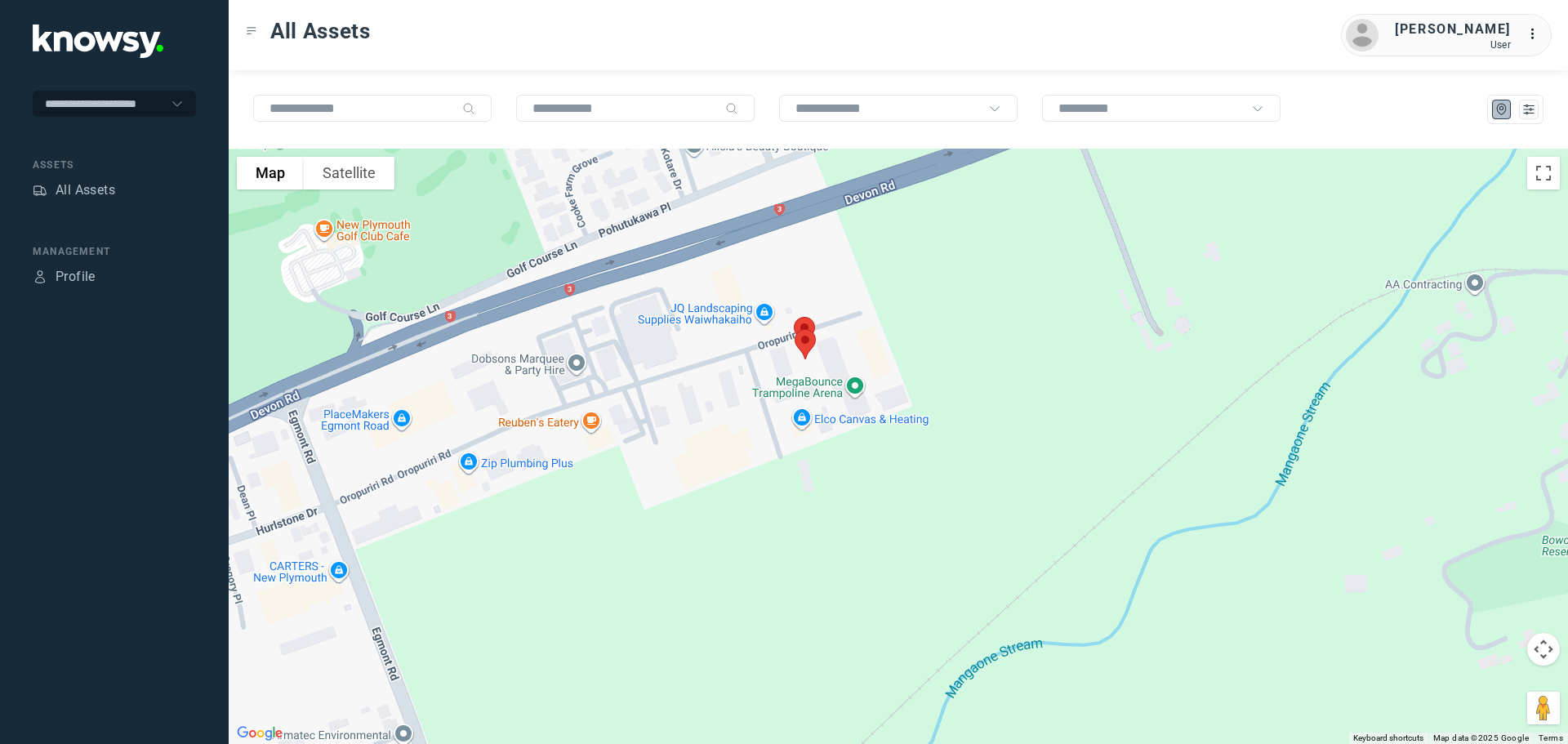
drag, startPoint x: 815, startPoint y: 315, endPoint x: 718, endPoint y: 582, distance: 284.1
click at [716, 586] on div "To navigate, press the arrow keys." at bounding box center [899, 447] width 1339 height 596
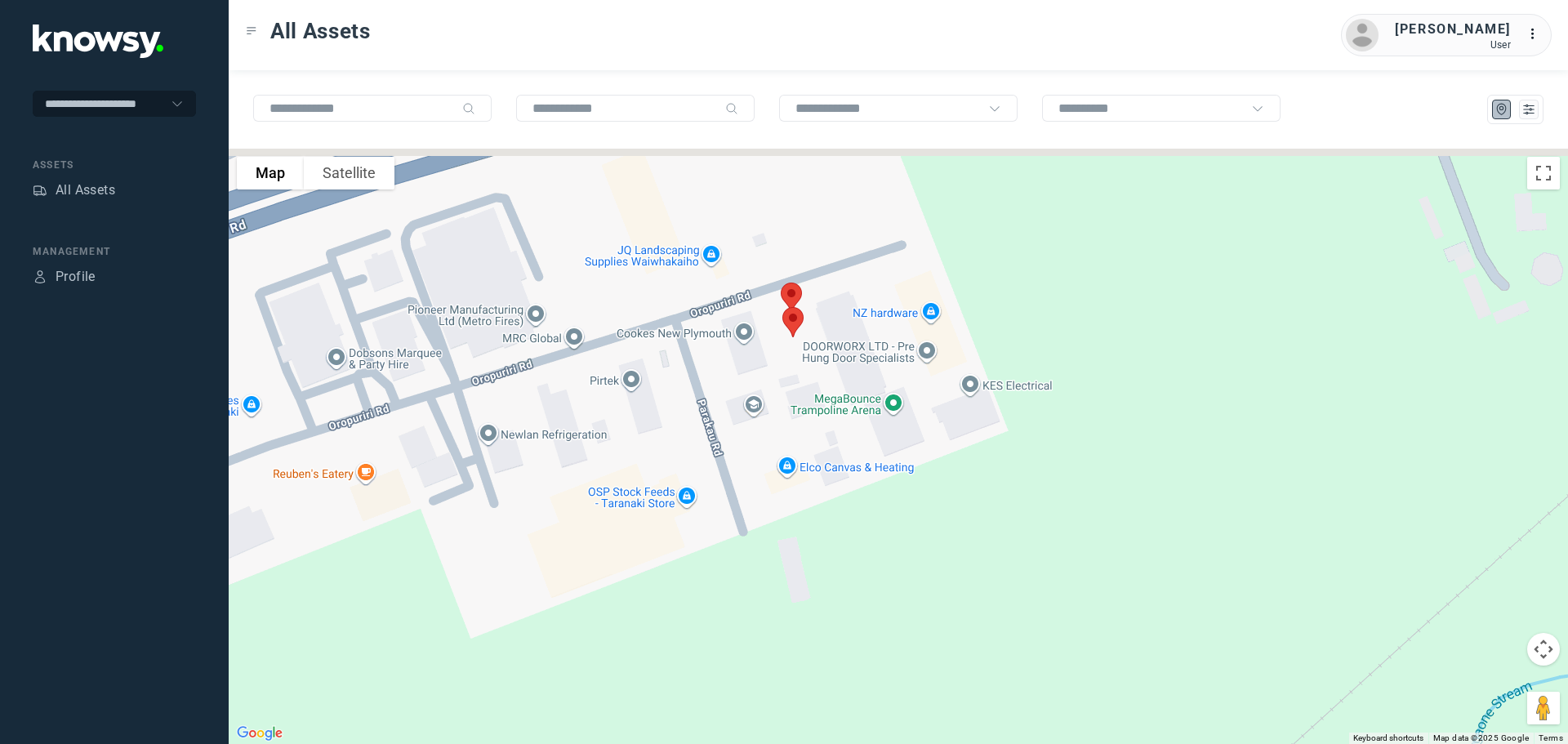
drag, startPoint x: 732, startPoint y: 431, endPoint x: 706, endPoint y: 517, distance: 89.8
click at [706, 517] on div "To navigate, press the arrow keys." at bounding box center [899, 447] width 1339 height 596
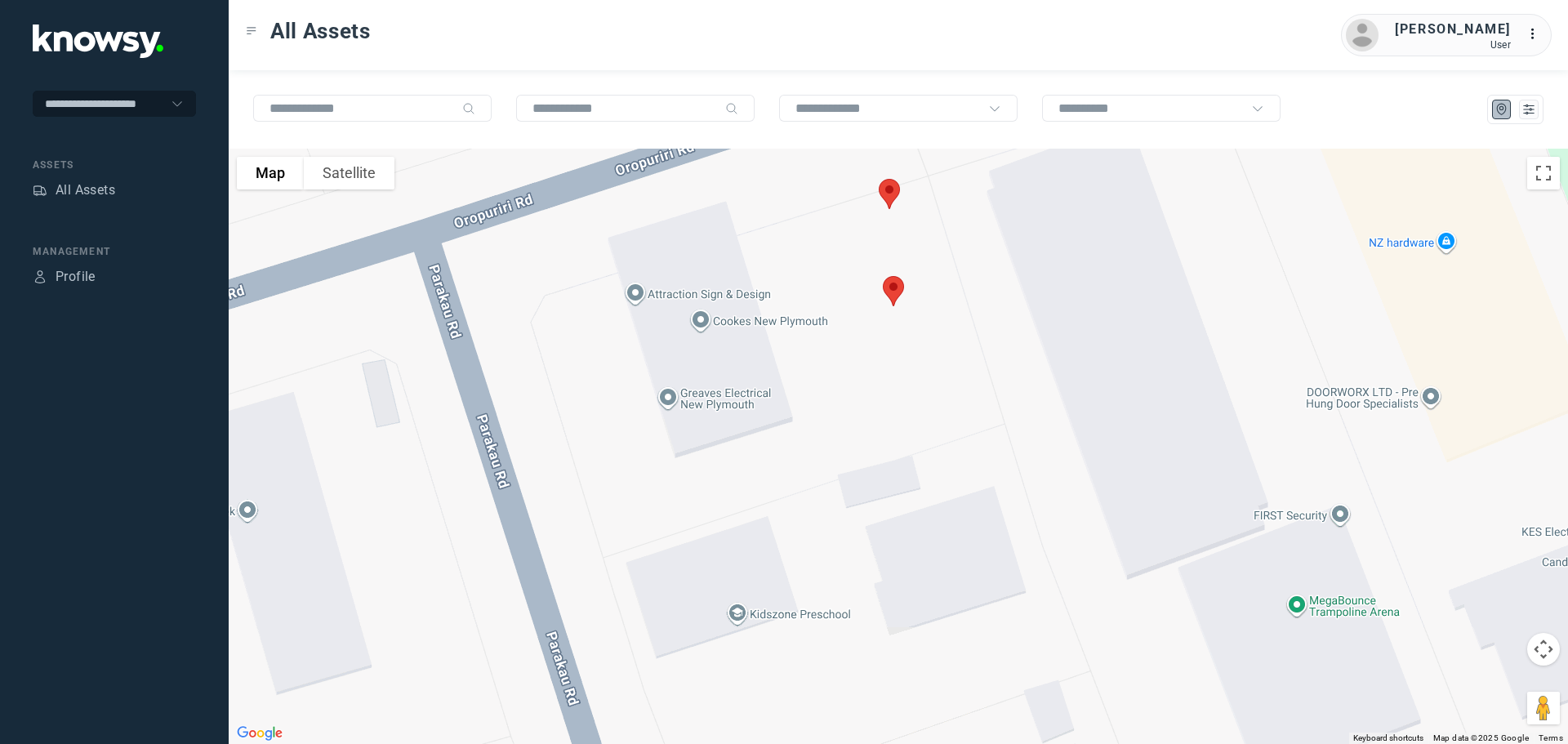
click at [888, 192] on img at bounding box center [889, 194] width 35 height 43
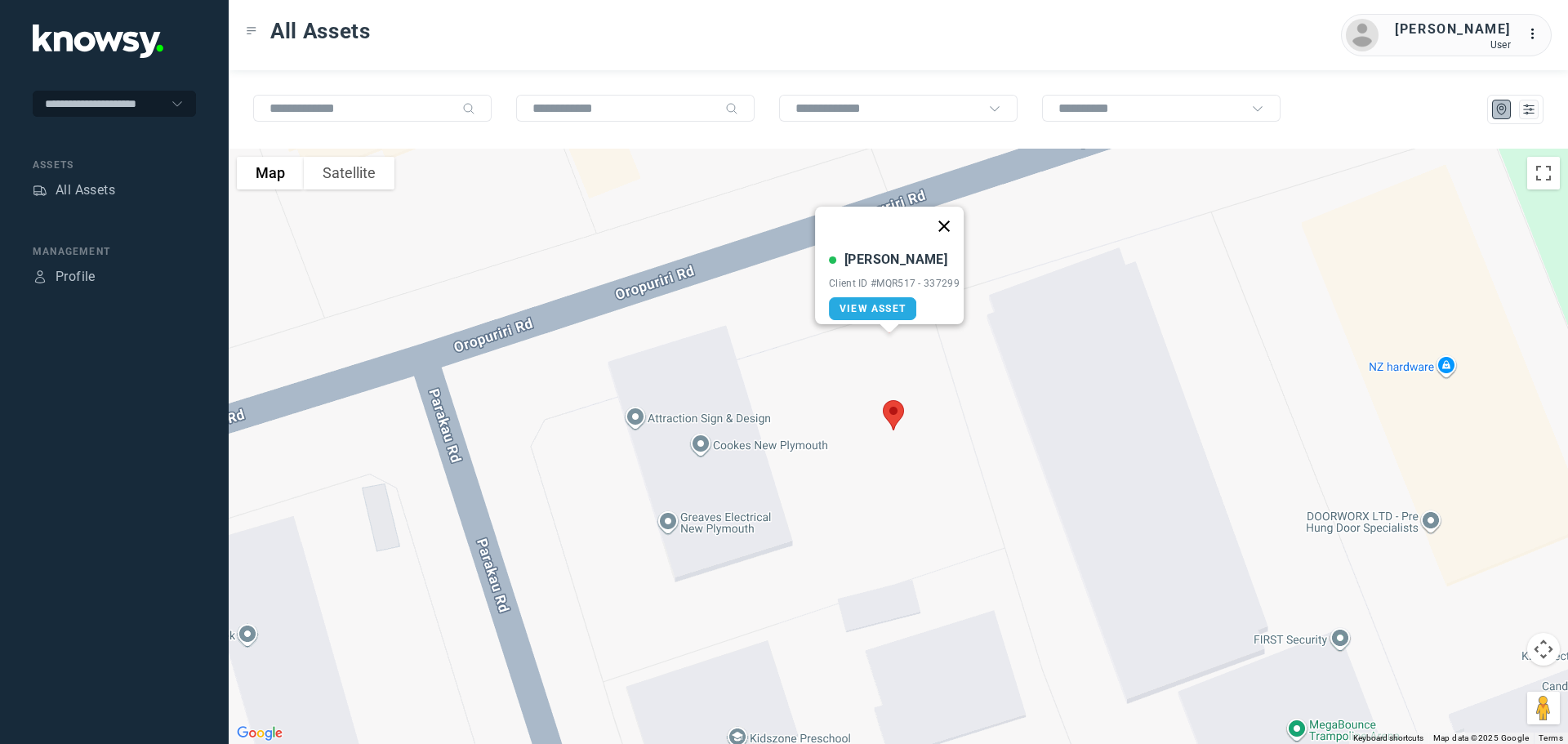
click at [952, 219] on button "Close" at bounding box center [944, 226] width 40 height 40
click at [896, 411] on img at bounding box center [893, 415] width 35 height 43
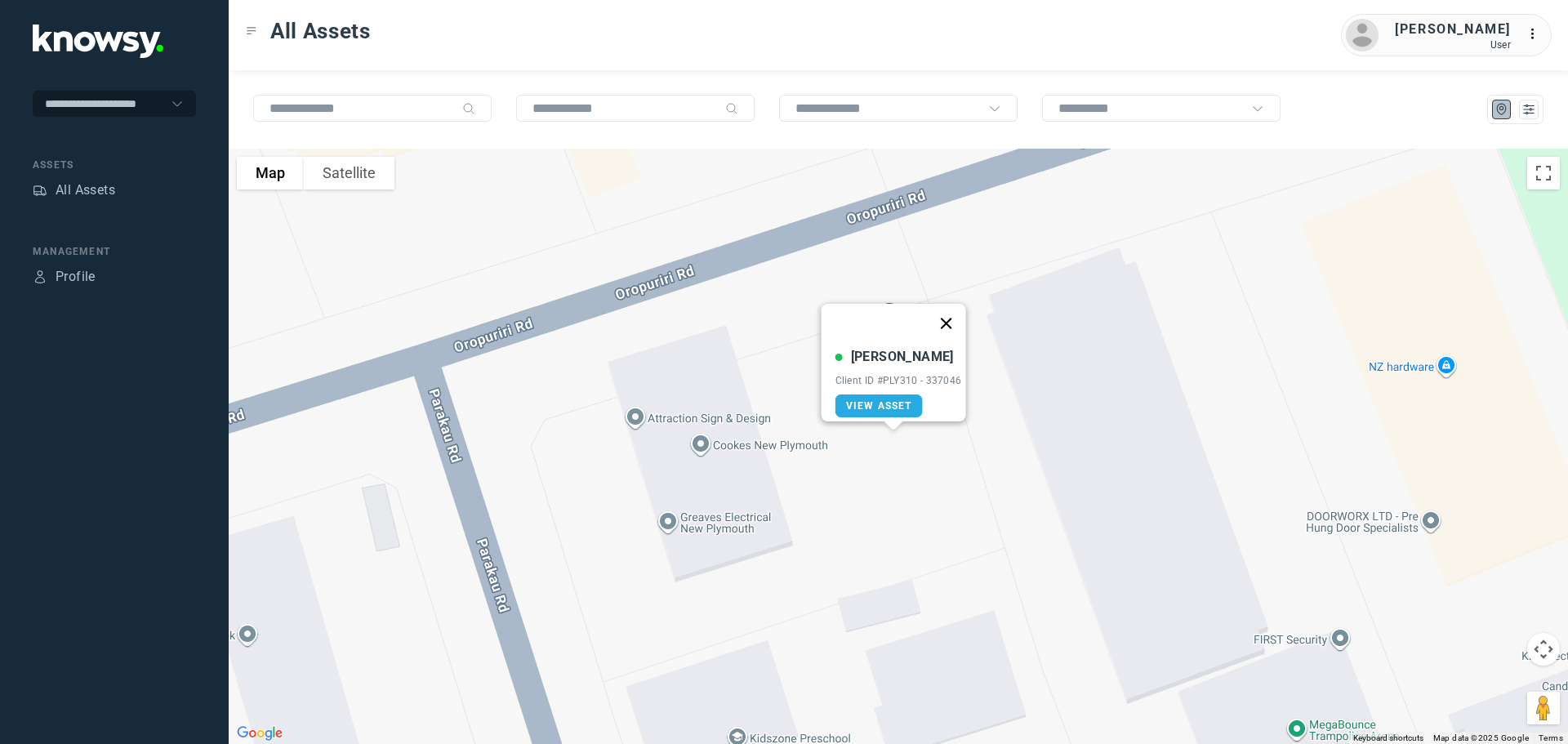
click at [949, 308] on button "Close" at bounding box center [946, 324] width 40 height 40
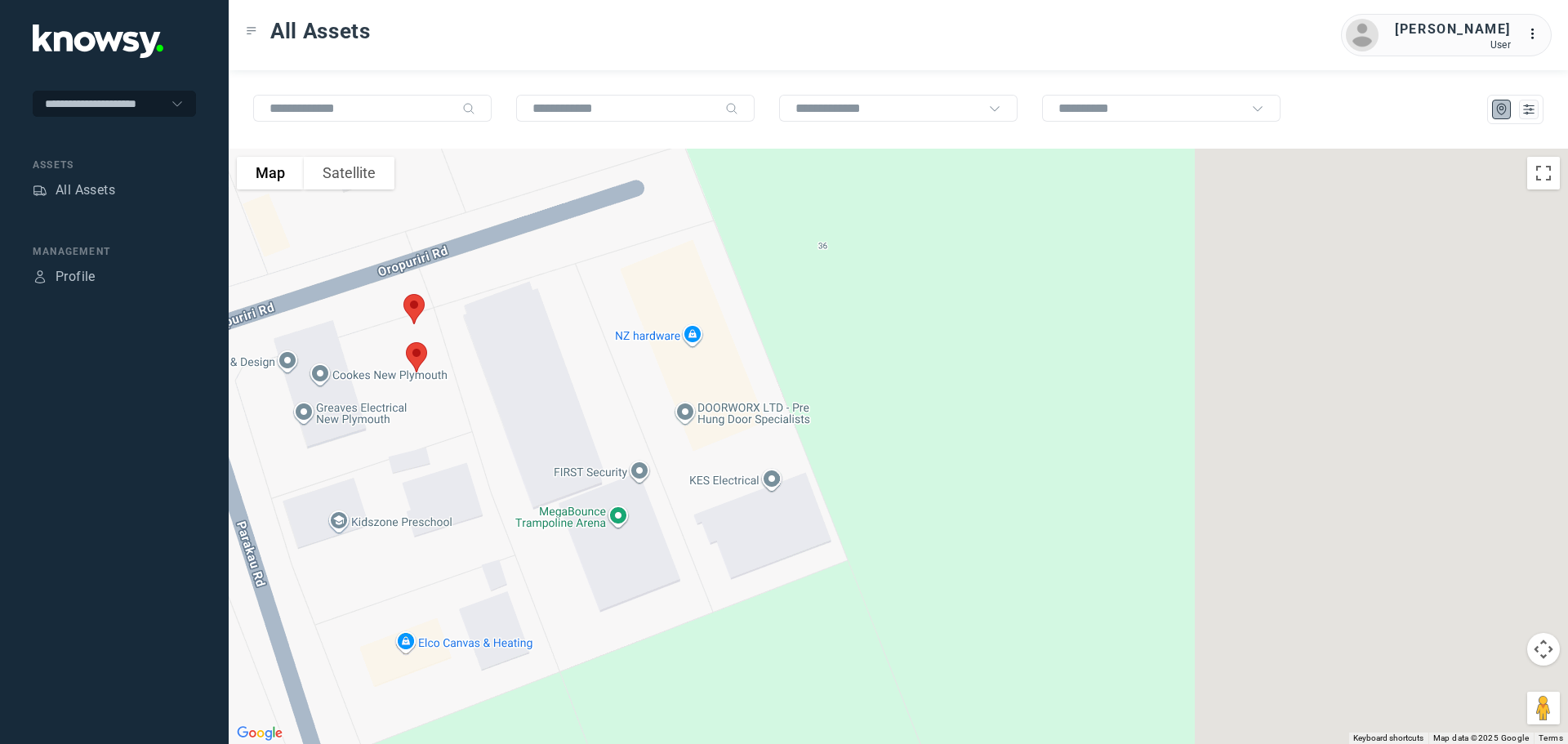
drag, startPoint x: 1091, startPoint y: 318, endPoint x: 482, endPoint y: 316, distance: 609.0
click at [482, 316] on div at bounding box center [899, 447] width 1339 height 596
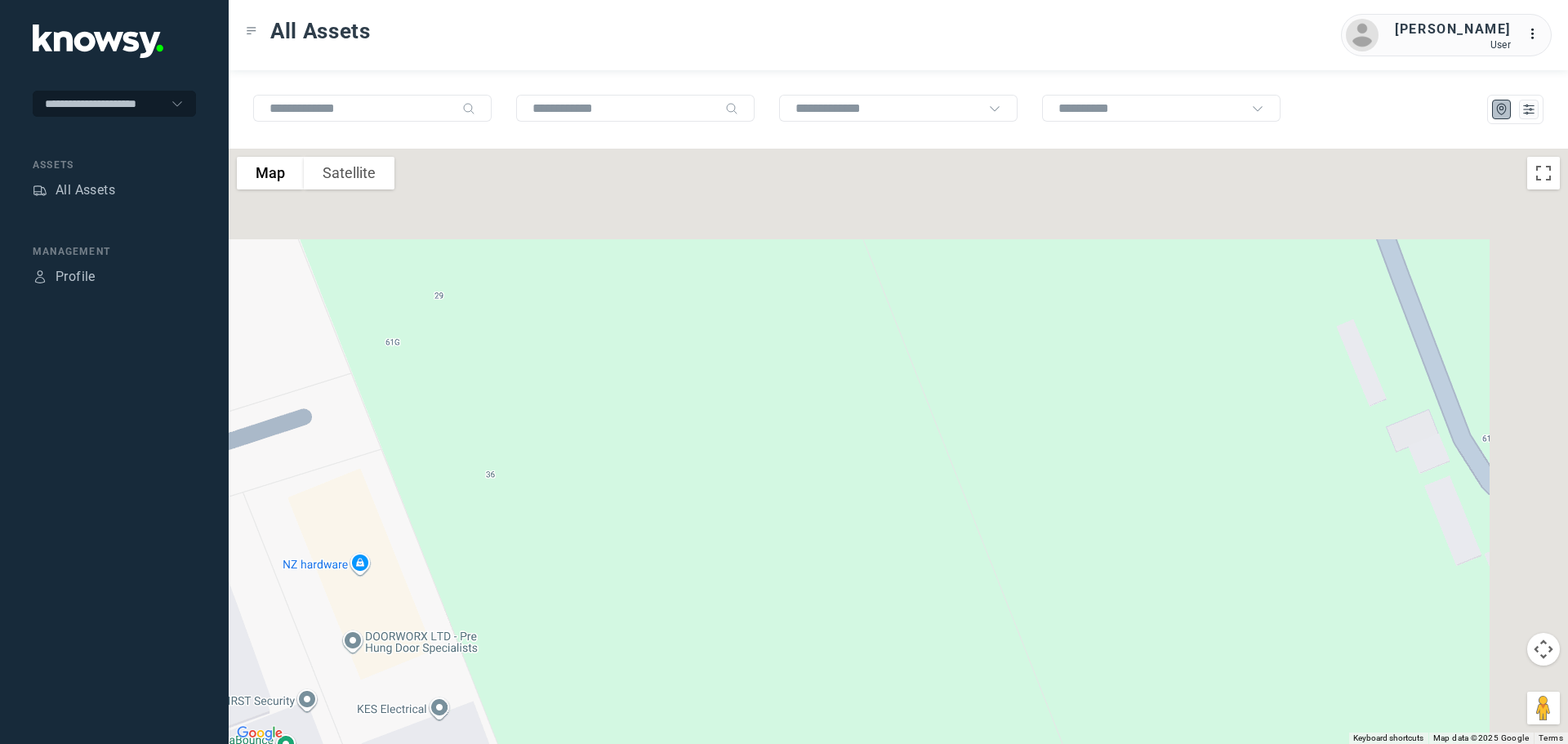
drag, startPoint x: 803, startPoint y: 305, endPoint x: 662, endPoint y: 543, distance: 276.6
click at [663, 547] on div at bounding box center [899, 447] width 1339 height 596
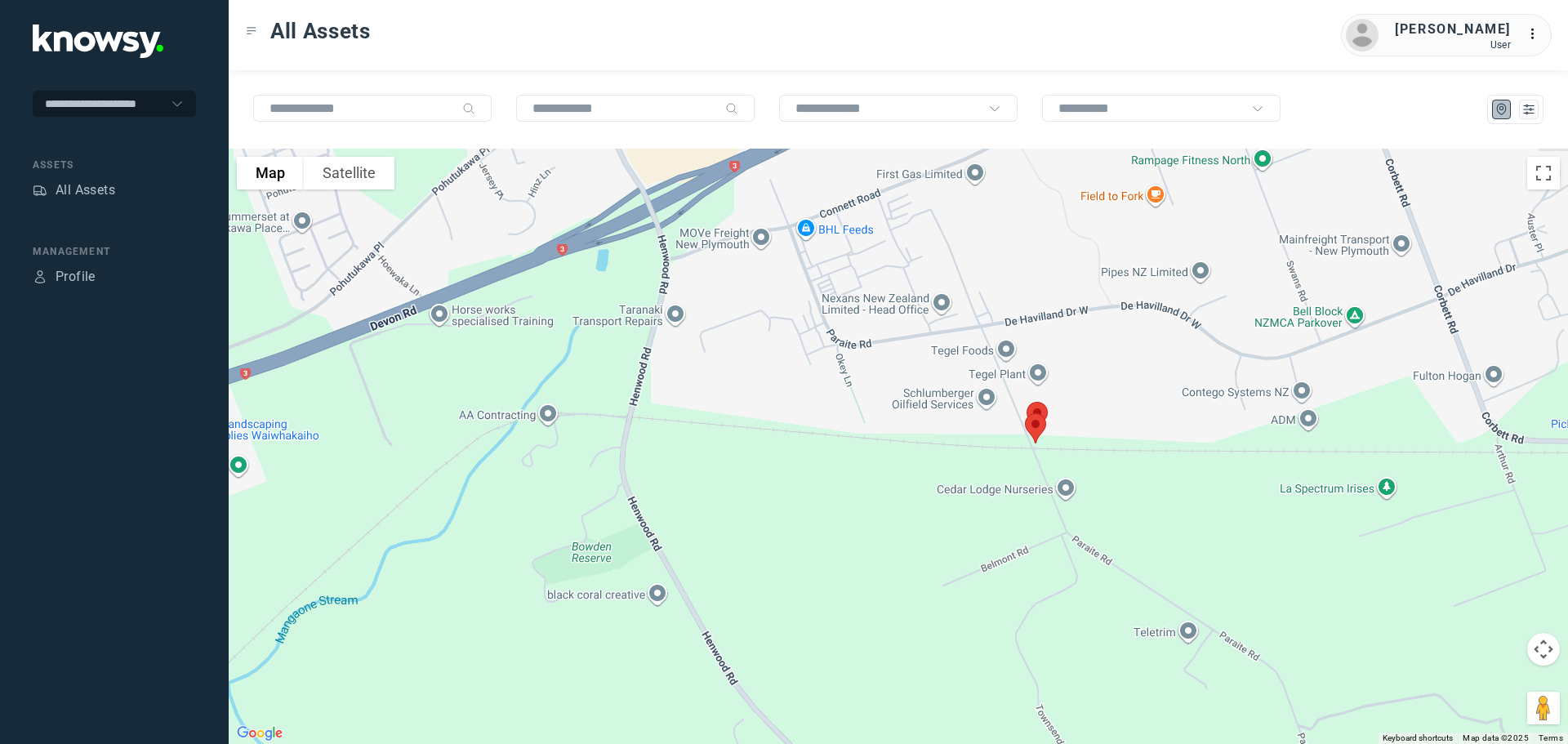
drag, startPoint x: 1193, startPoint y: 461, endPoint x: 699, endPoint y: 419, distance: 495.8
click at [699, 419] on div at bounding box center [899, 447] width 1339 height 596
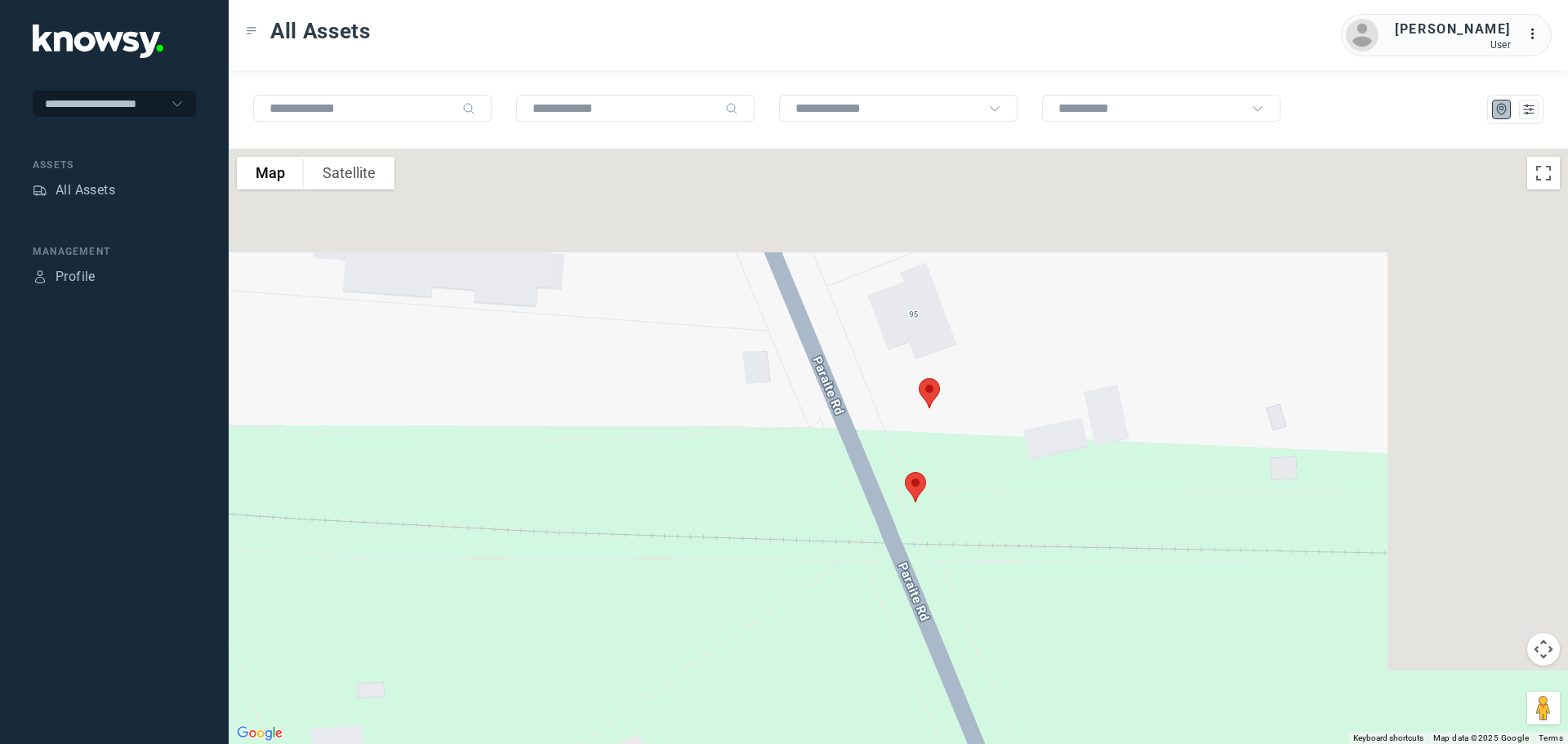
drag, startPoint x: 1150, startPoint y: 271, endPoint x: 903, endPoint y: 559, distance: 379.4
click at [903, 559] on div at bounding box center [899, 447] width 1339 height 596
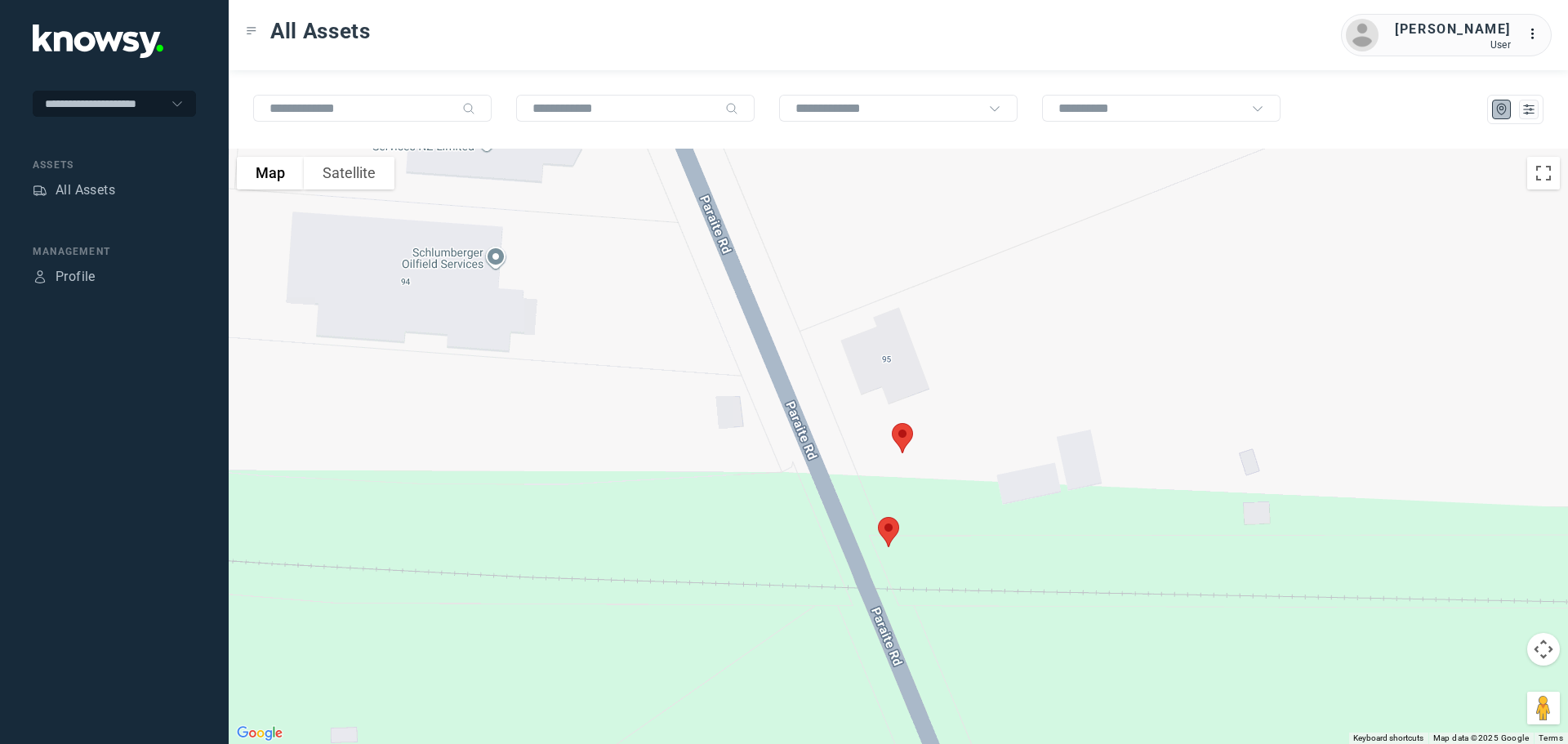
click at [903, 432] on img at bounding box center [902, 438] width 35 height 43
drag, startPoint x: 961, startPoint y: 333, endPoint x: 954, endPoint y: 357, distance: 25.0
click at [960, 340] on button "Close" at bounding box center [957, 346] width 40 height 40
click at [887, 527] on img at bounding box center [888, 532] width 35 height 43
click at [947, 426] on button "Close" at bounding box center [941, 440] width 40 height 40
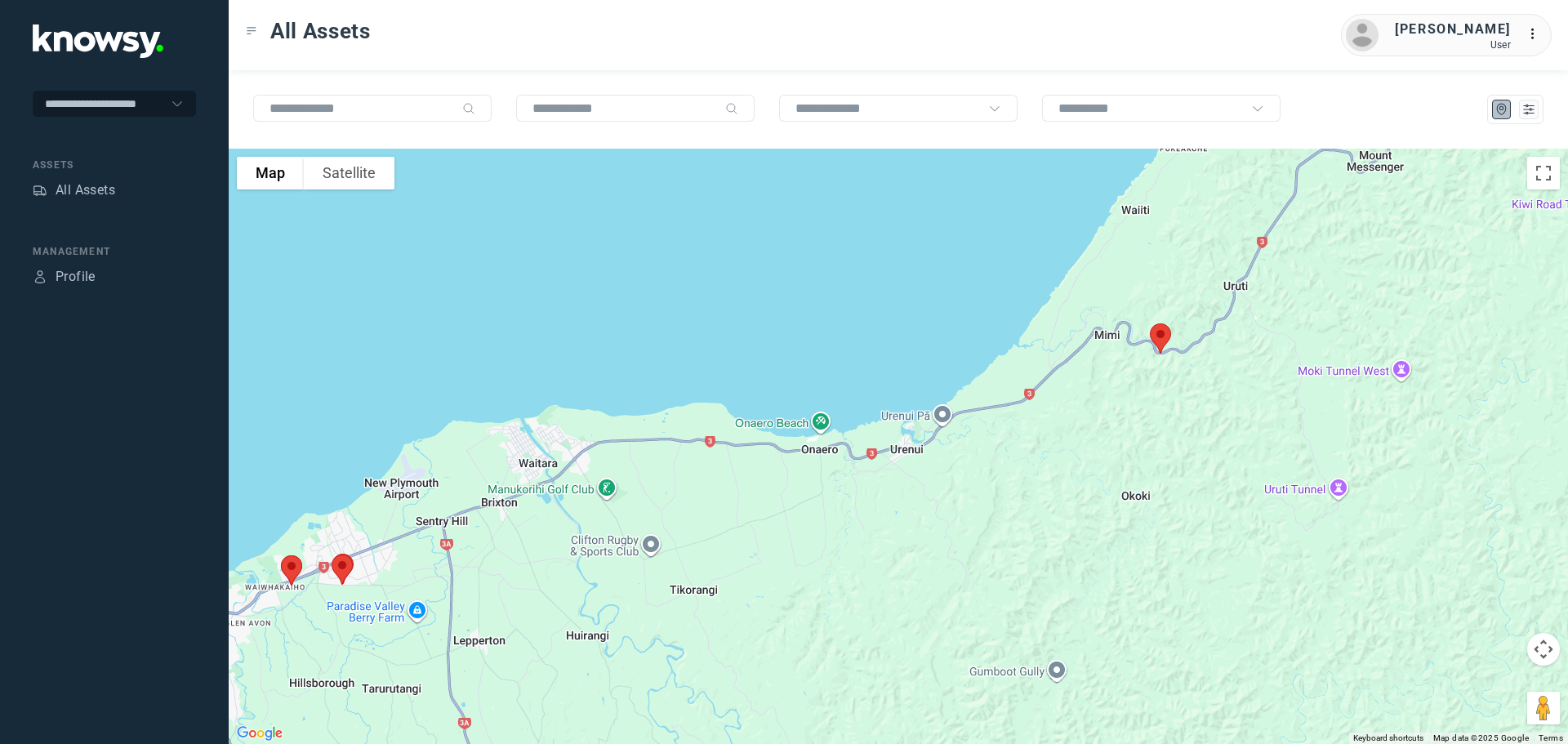
drag, startPoint x: 1169, startPoint y: 510, endPoint x: 823, endPoint y: 537, distance: 347.1
click at [829, 540] on div at bounding box center [899, 447] width 1339 height 596
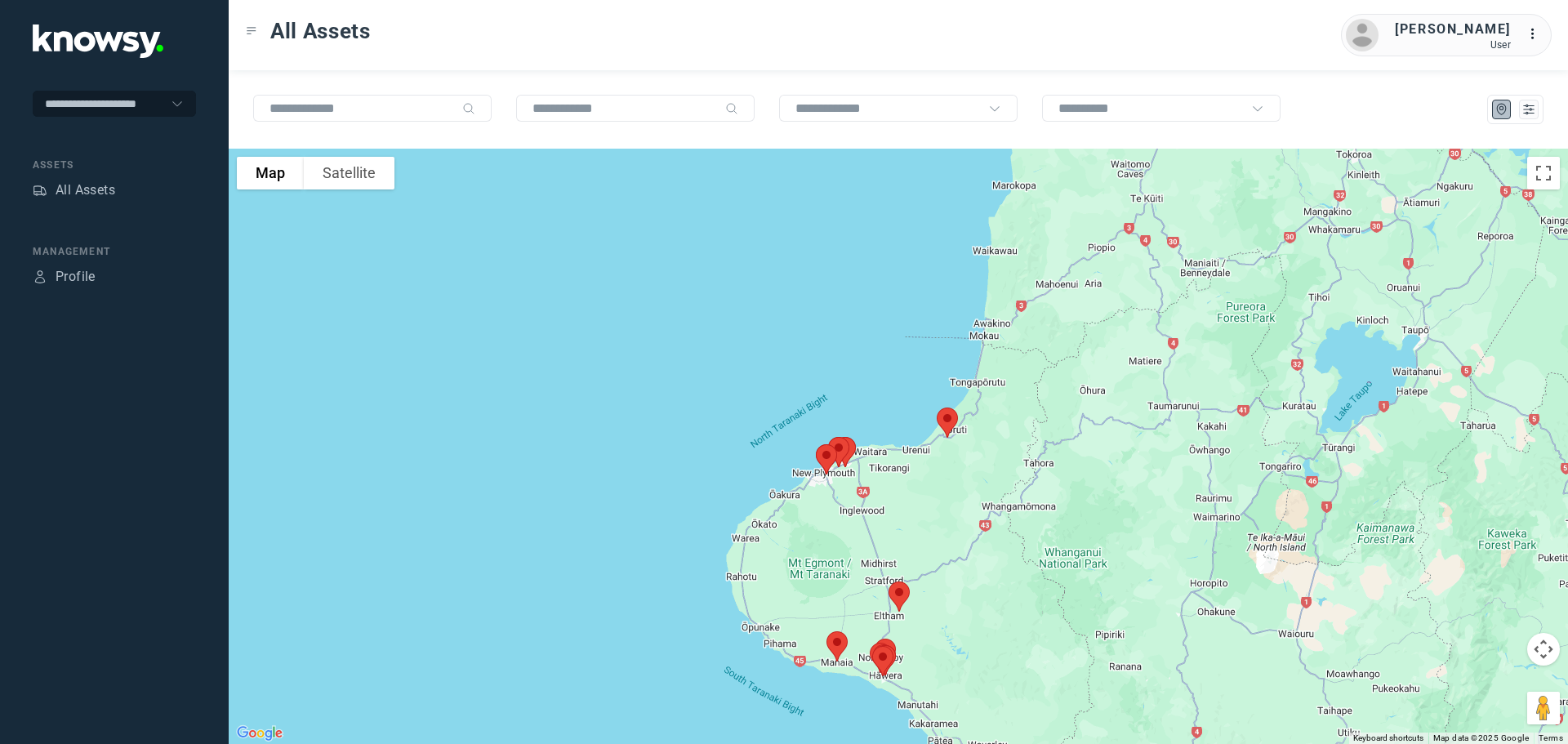
drag, startPoint x: 1078, startPoint y: 559, endPoint x: 877, endPoint y: 477, distance: 217.1
click at [877, 477] on div at bounding box center [899, 447] width 1339 height 596
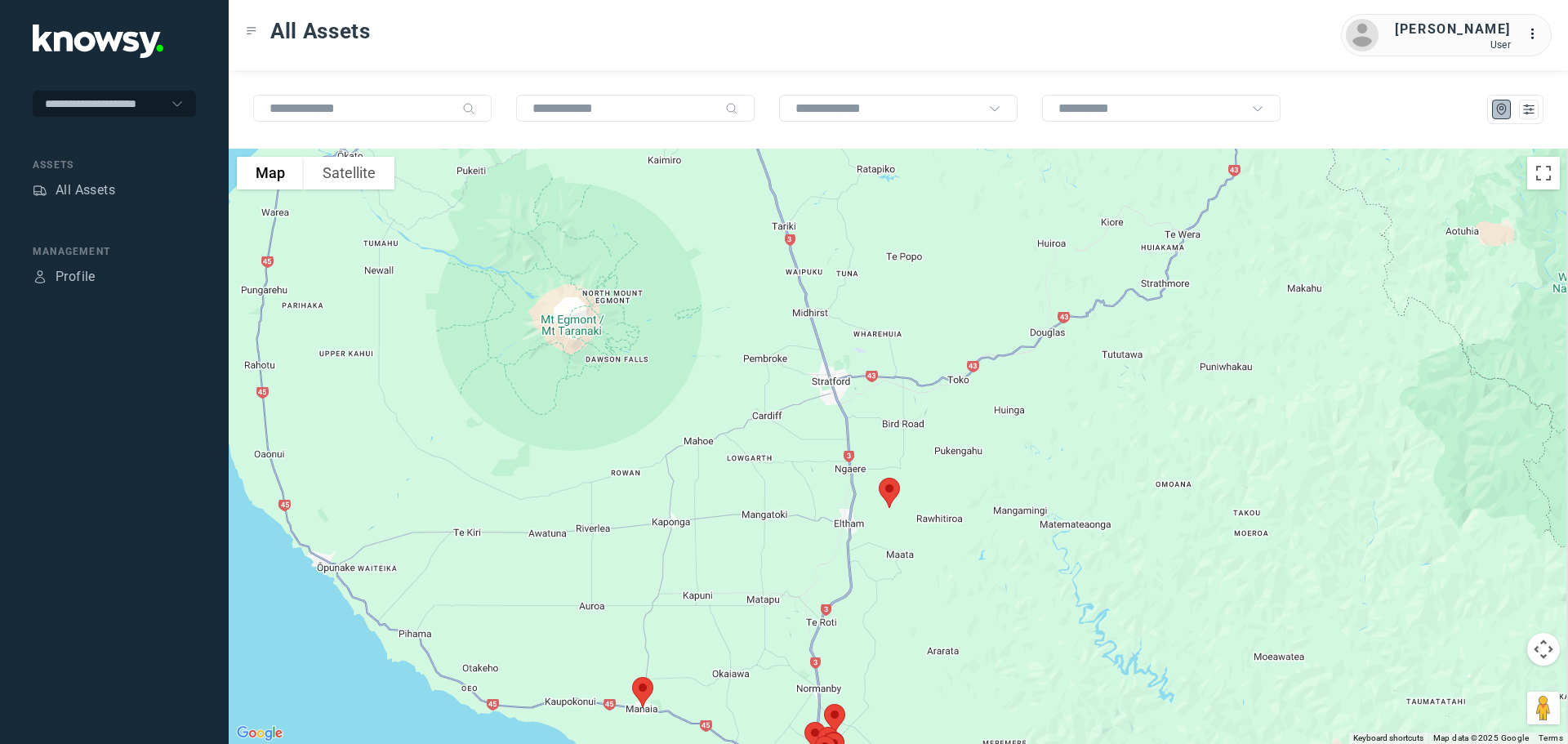
drag, startPoint x: 888, startPoint y: 691, endPoint x: 827, endPoint y: 191, distance: 503.7
click at [825, 179] on div at bounding box center [899, 447] width 1339 height 596
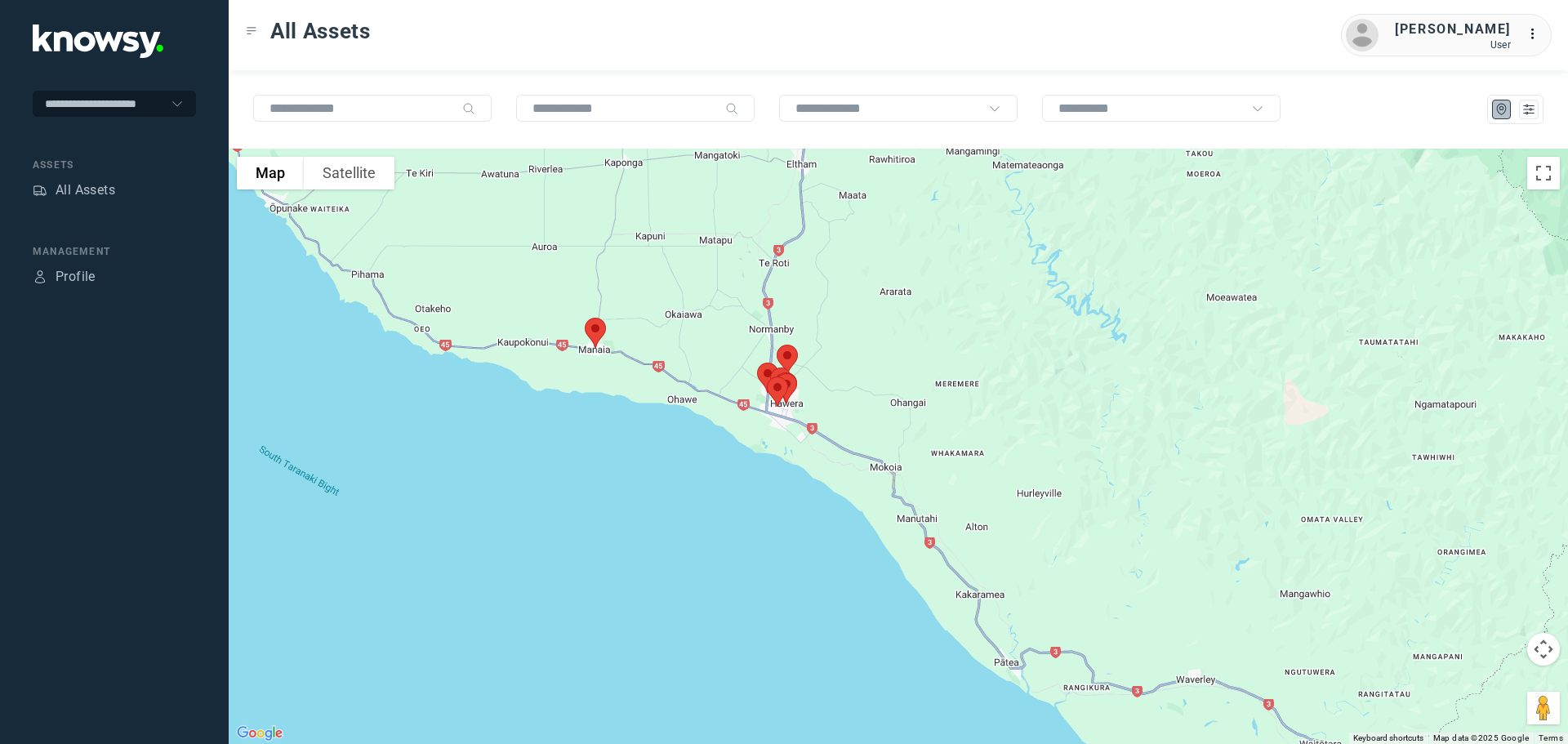
drag, startPoint x: 863, startPoint y: 414, endPoint x: 826, endPoint y: 195, distance: 222.1
click at [826, 195] on div at bounding box center [899, 447] width 1339 height 596
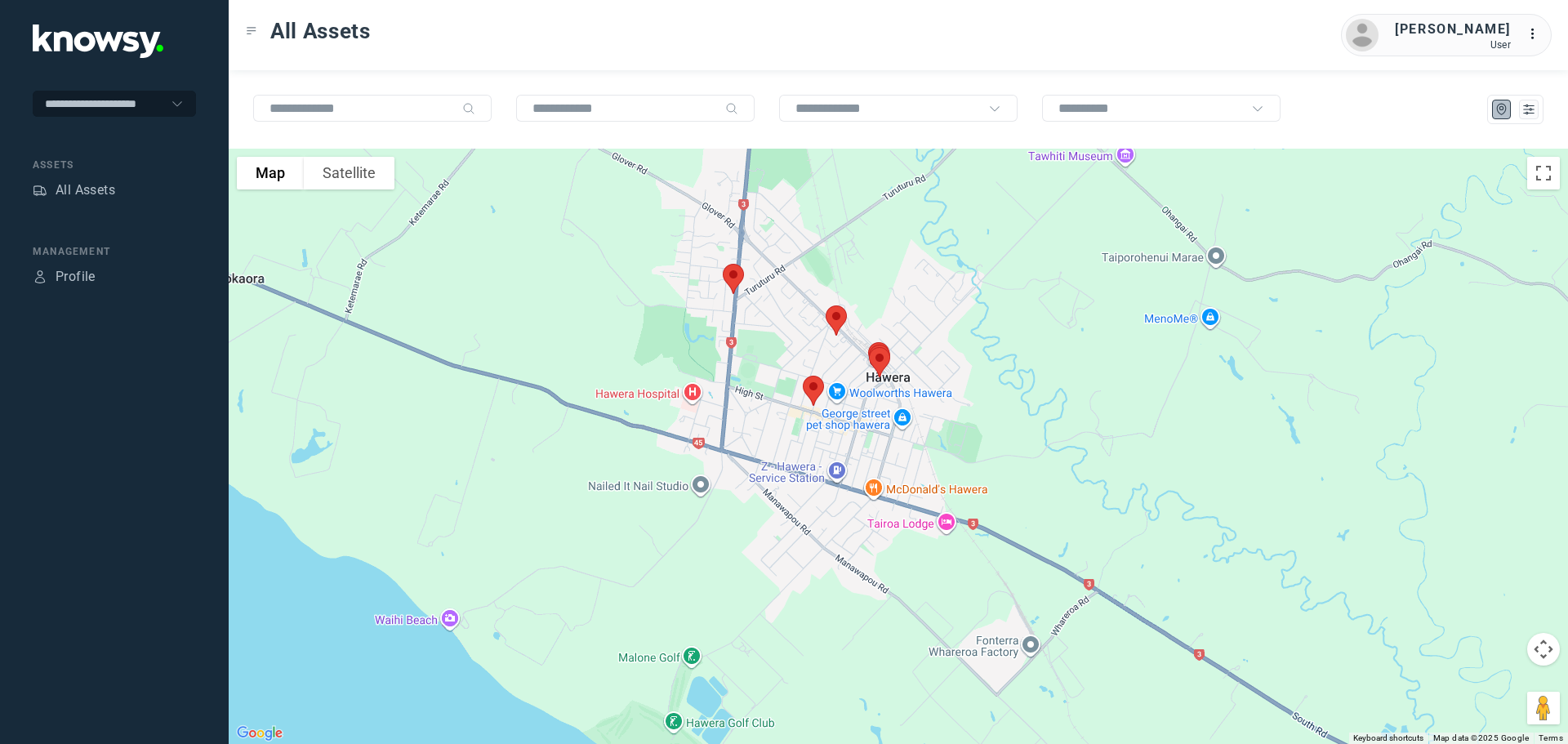
drag, startPoint x: 717, startPoint y: 468, endPoint x: 981, endPoint y: 51, distance: 493.5
click at [999, 0] on html "**********" at bounding box center [784, 372] width 1568 height 744
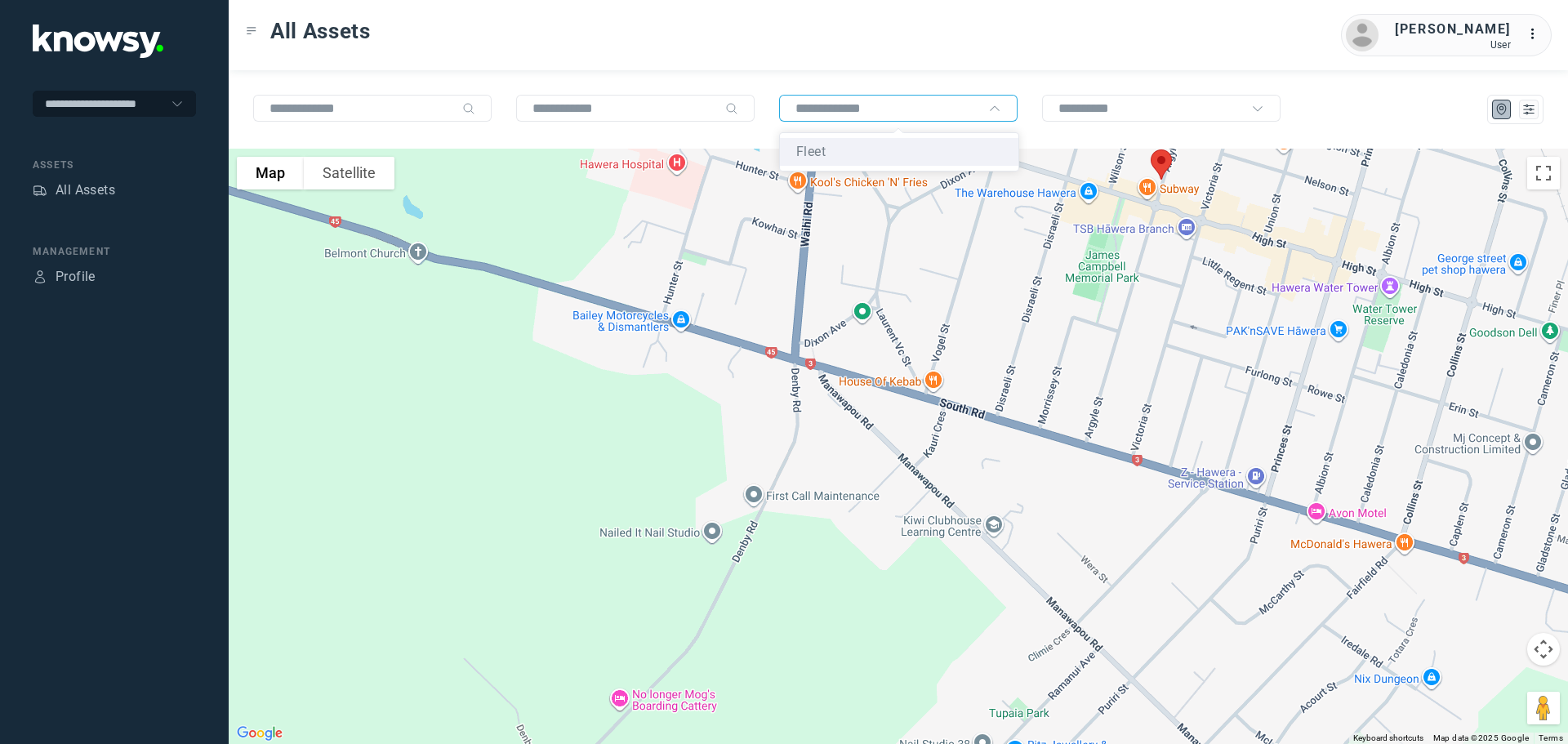
drag, startPoint x: 911, startPoint y: 121, endPoint x: 664, endPoint y: 283, distance: 295.4
click at [664, 283] on div "To navigate the map with touch gestures double-tap and hold your finger on the …" at bounding box center [899, 407] width 1339 height 674
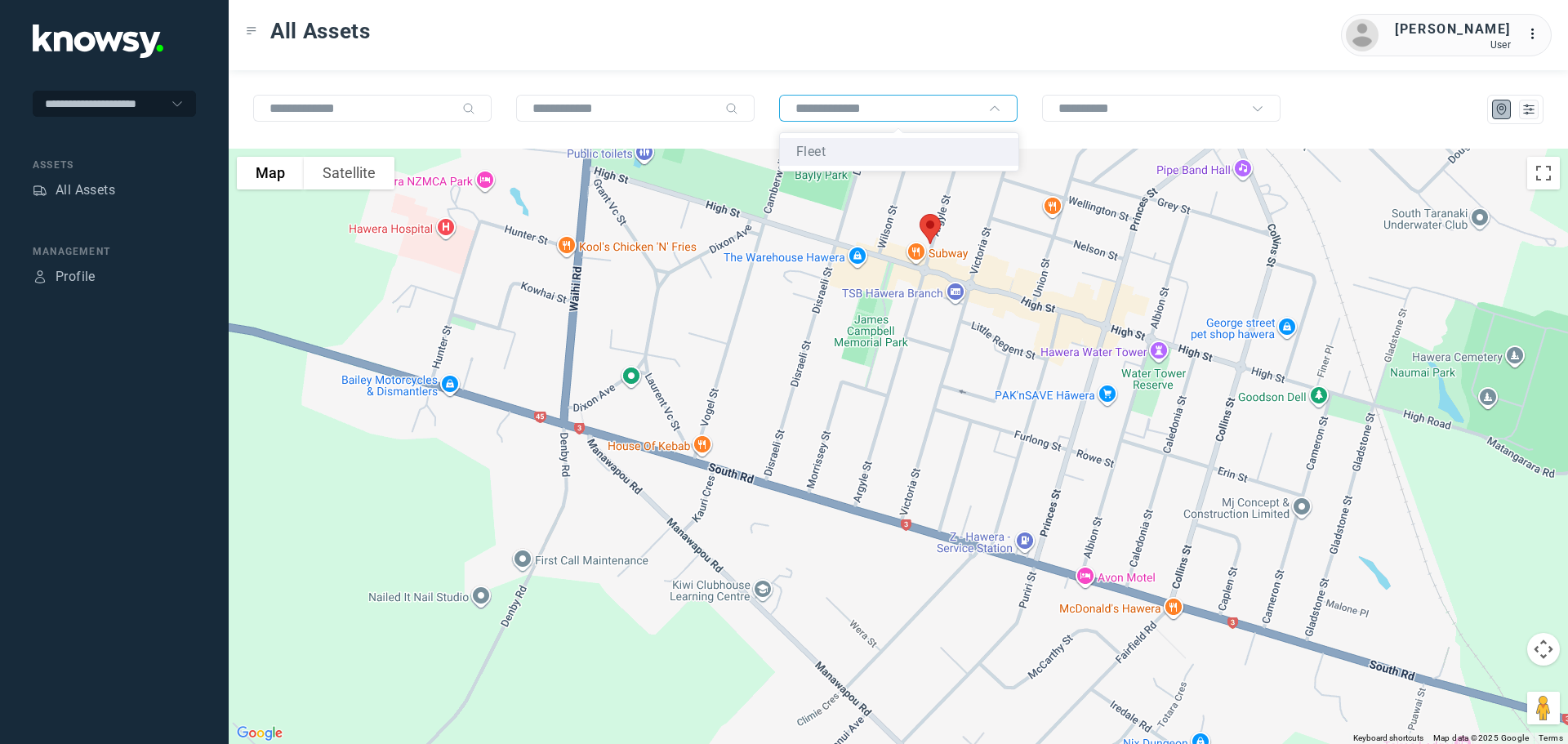
drag, startPoint x: 906, startPoint y: 248, endPoint x: 753, endPoint y: 282, distance: 156.7
click at [754, 282] on div at bounding box center [899, 447] width 1339 height 596
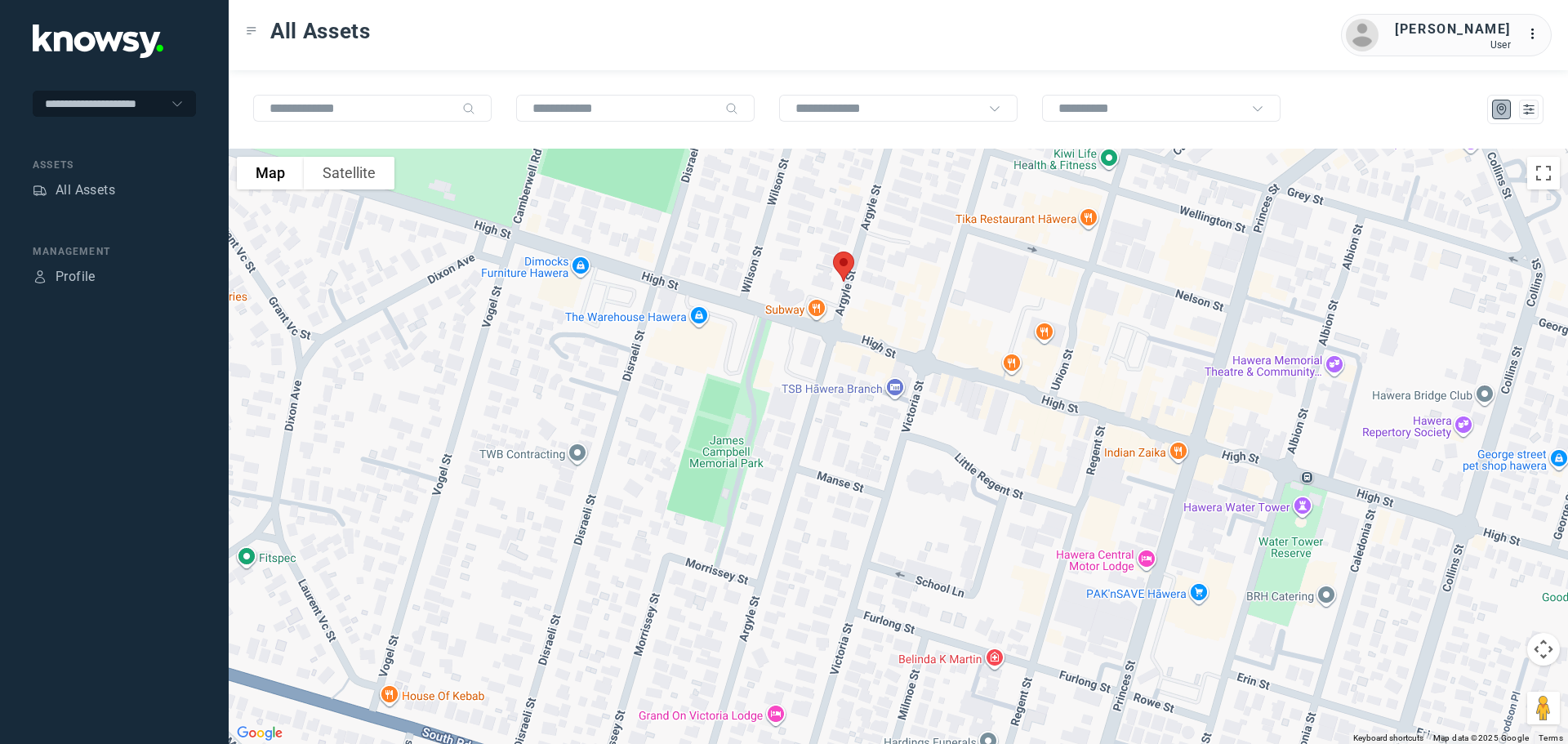
click at [840, 261] on img at bounding box center [843, 266] width 35 height 43
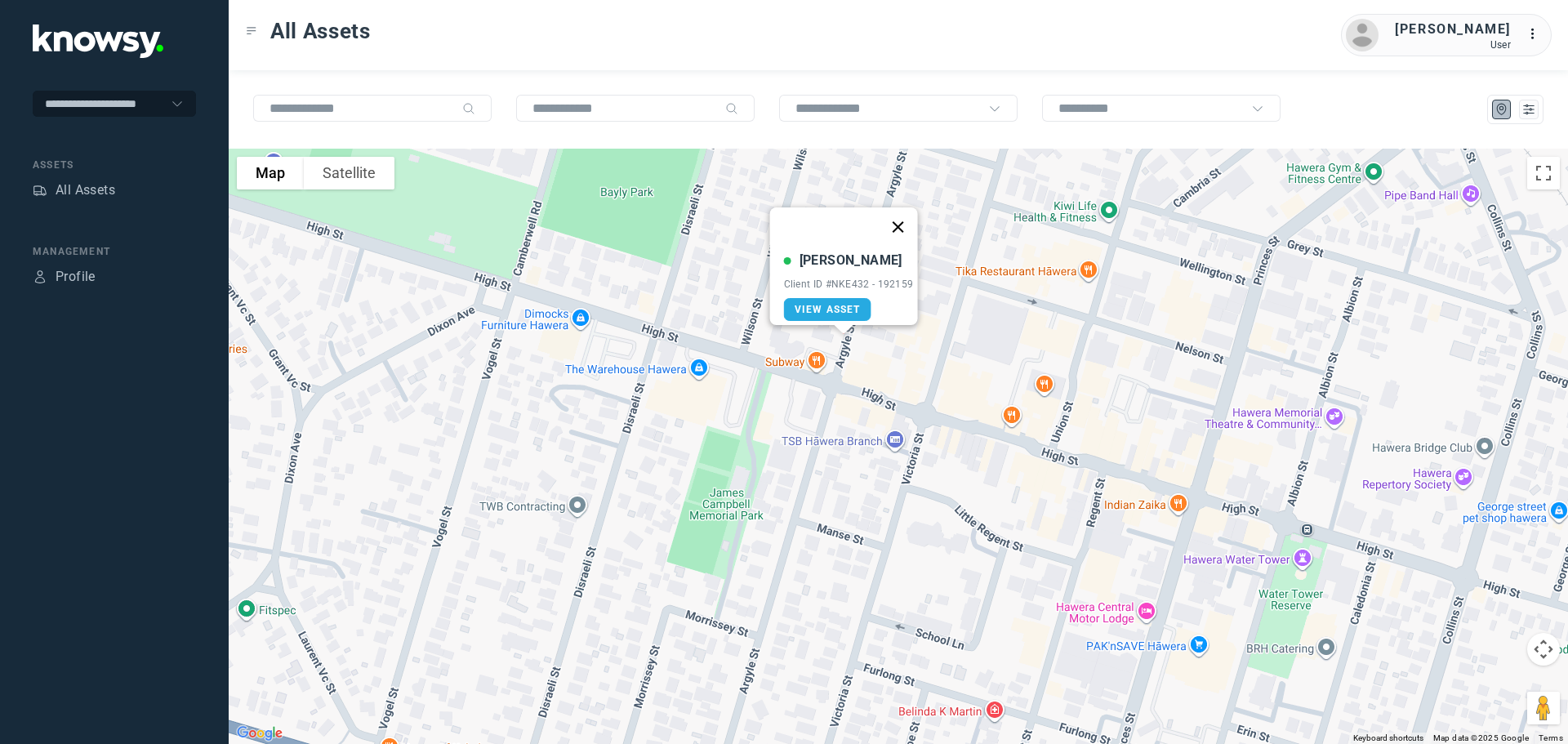
click at [909, 219] on button "Close" at bounding box center [898, 227] width 40 height 40
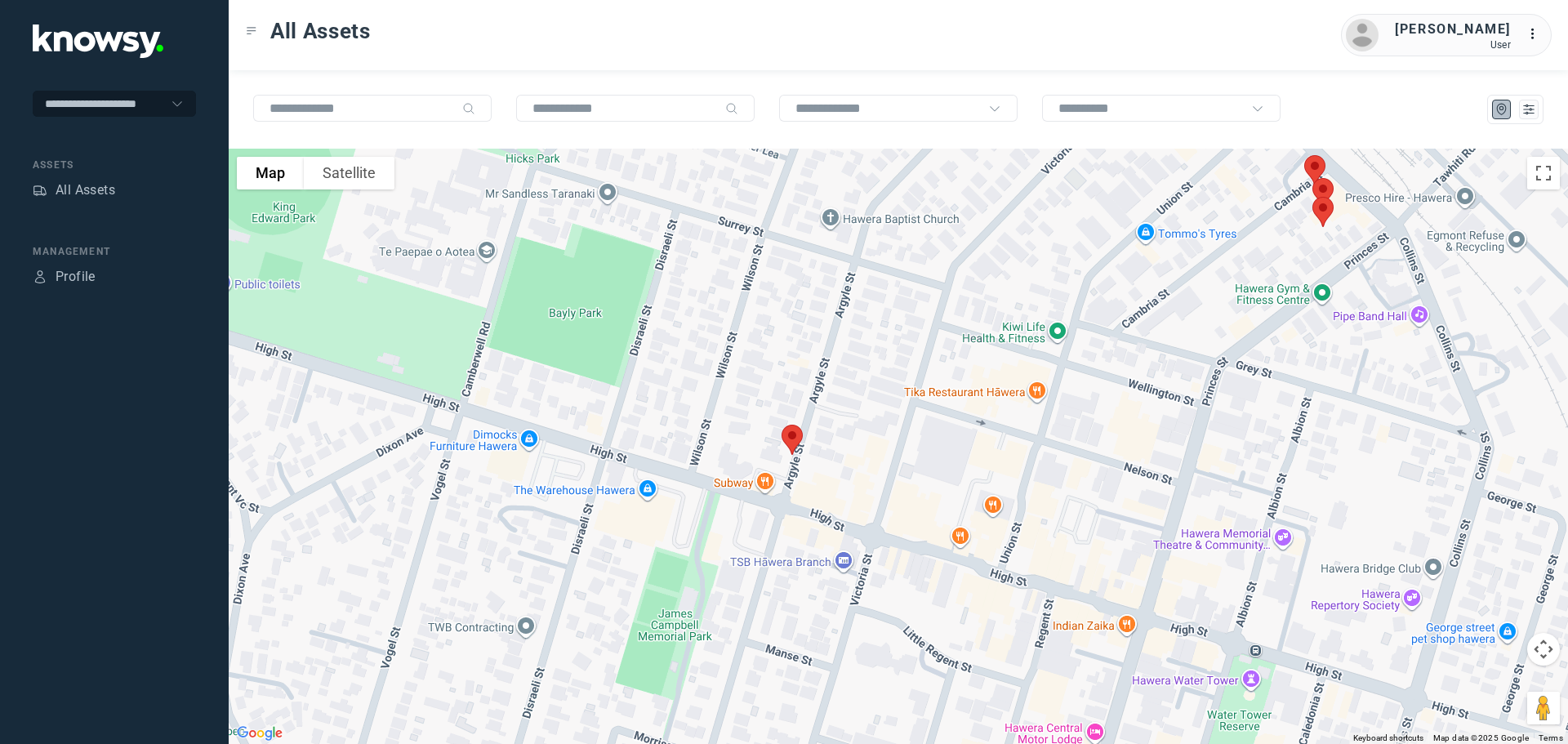
drag, startPoint x: 813, startPoint y: 236, endPoint x: 761, endPoint y: 360, distance: 134.5
click at [761, 360] on div at bounding box center [899, 447] width 1339 height 596
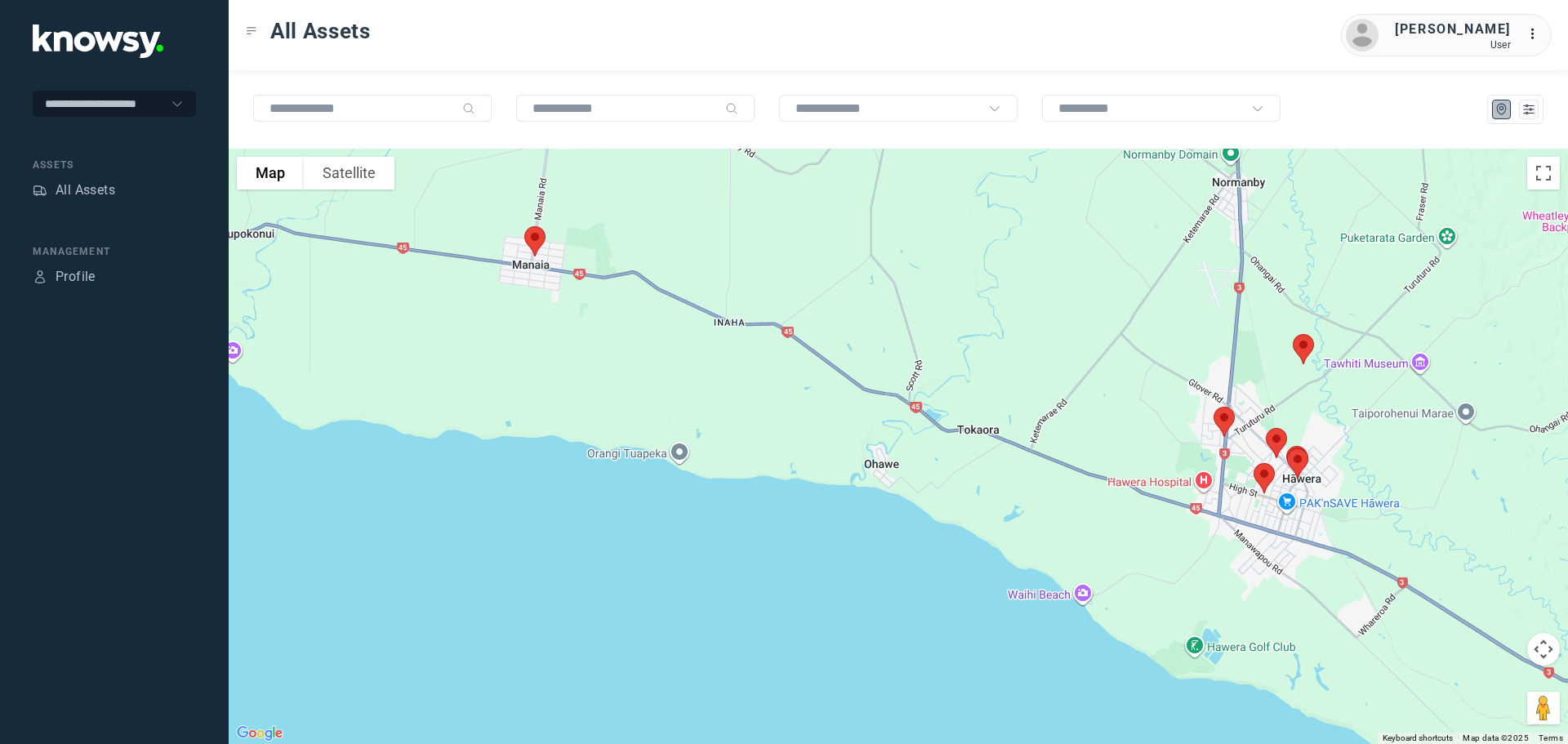
drag, startPoint x: 536, startPoint y: 220, endPoint x: 1015, endPoint y: 432, distance: 523.8
click at [1015, 432] on div at bounding box center [899, 447] width 1339 height 596
